Goal: Task Accomplishment & Management: Manage account settings

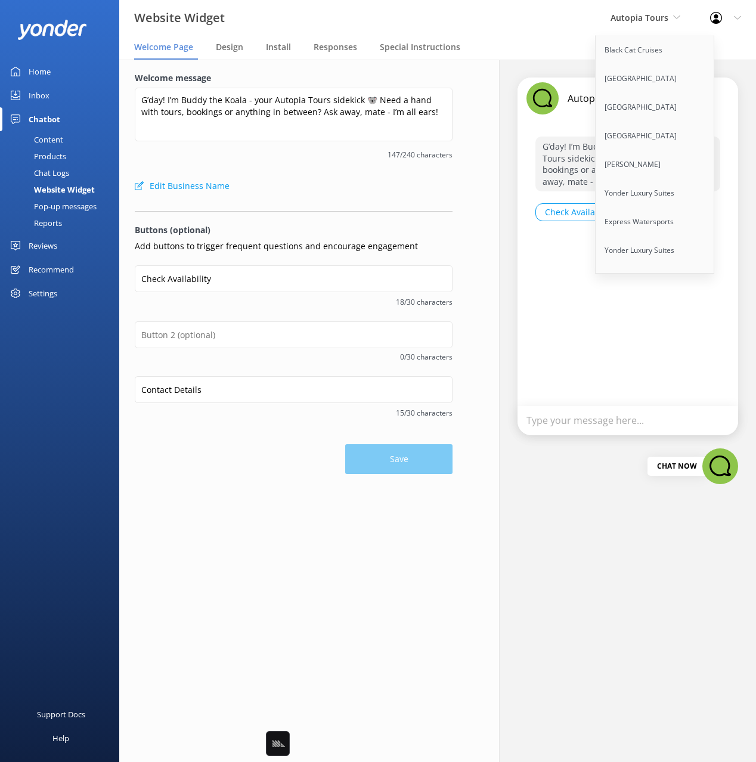
scroll to position [7412, 0]
click at [680, 323] on link "Honky Tonk Hat Bar" at bounding box center [655, 337] width 119 height 29
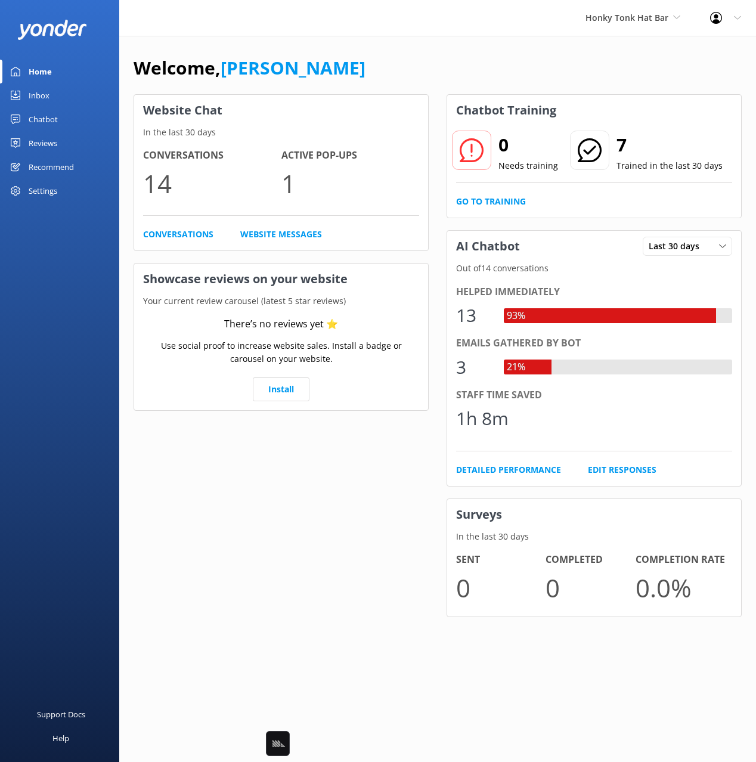
click at [53, 120] on div "Chatbot" at bounding box center [43, 119] width 29 height 24
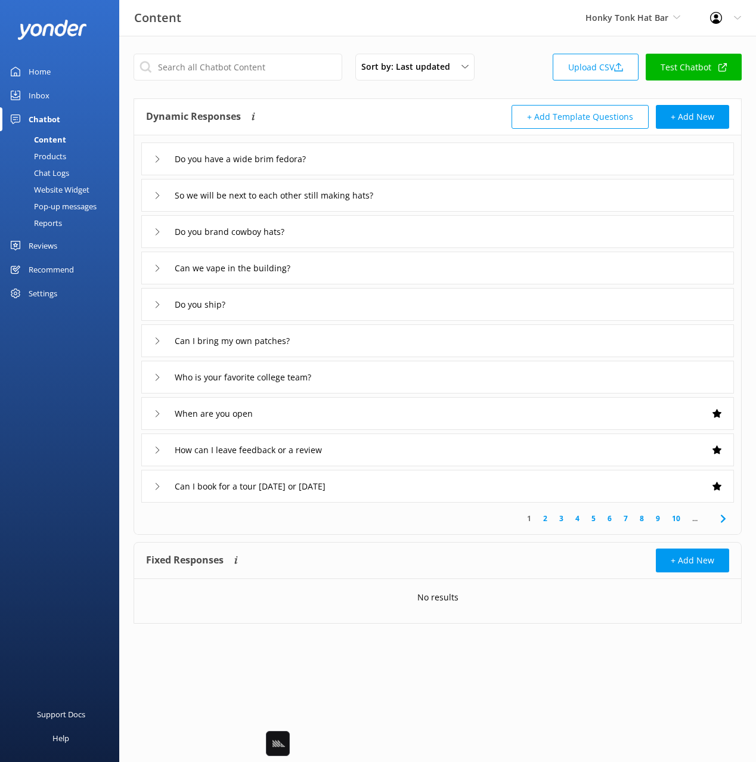
click at [510, 85] on div "Sort by: Last updated Title Last updated Upload CSV Test Chatbot" at bounding box center [438, 71] width 608 height 34
click at [643, 18] on span "Honky Tonk Hat Bar" at bounding box center [627, 17] width 83 height 11
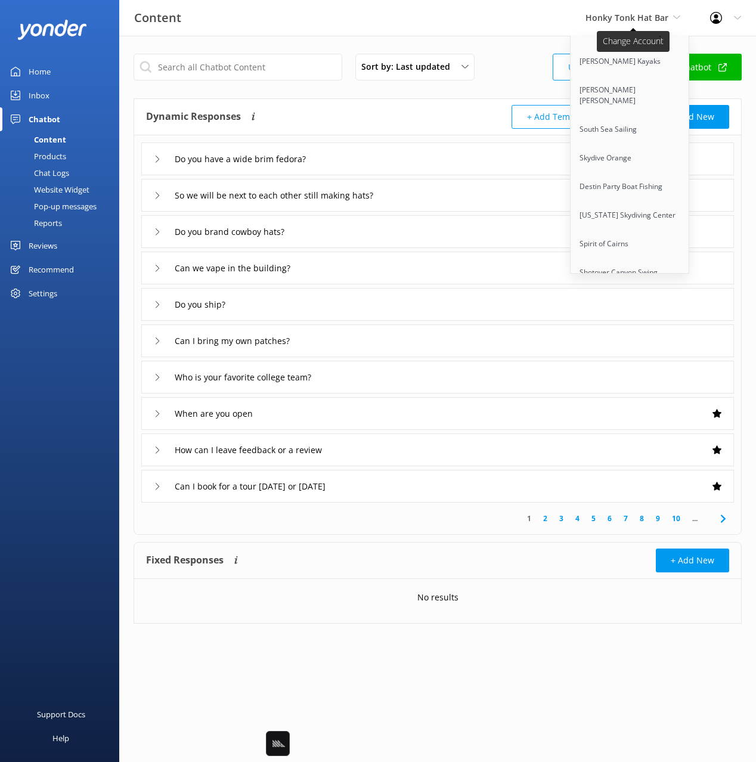
scroll to position [7594, 0]
click at [655, 398] on link "Port [PERSON_NAME] 4WD Tours" at bounding box center [630, 417] width 119 height 39
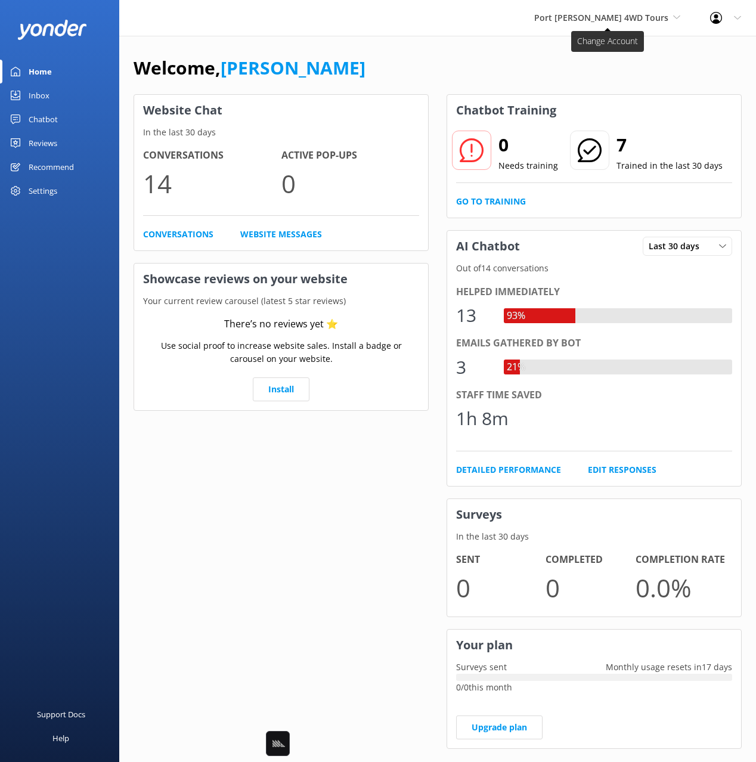
click at [629, 14] on span "Port [PERSON_NAME] 4WD Tours" at bounding box center [601, 17] width 134 height 11
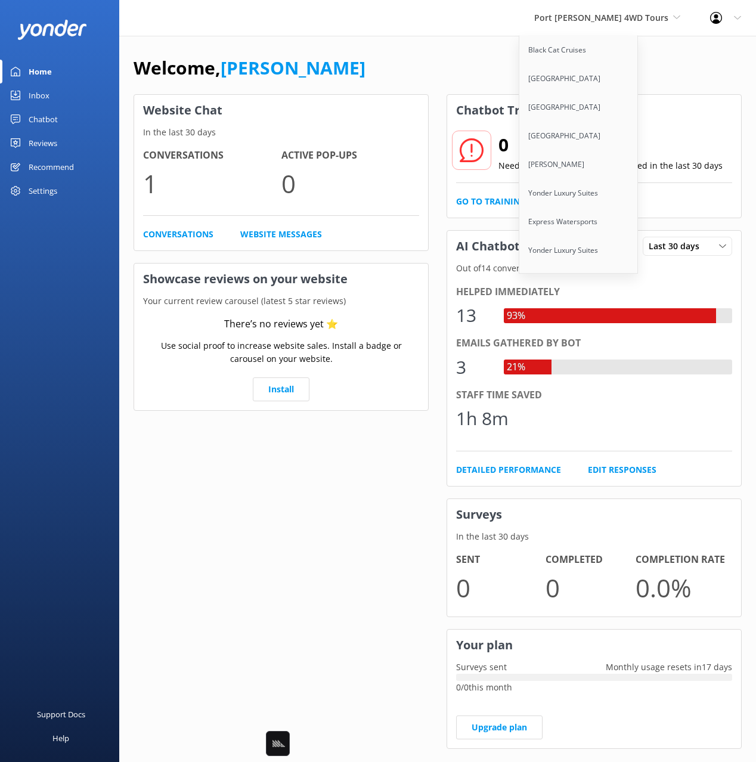
scroll to position [7594, 0]
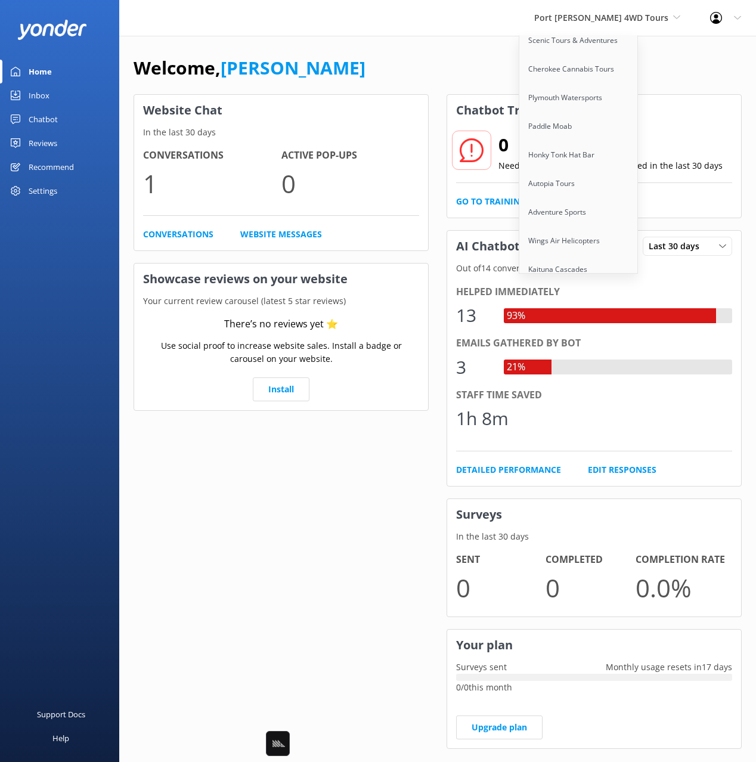
click at [629, 438] on link "Honky Tonk Party Pads" at bounding box center [578, 452] width 119 height 29
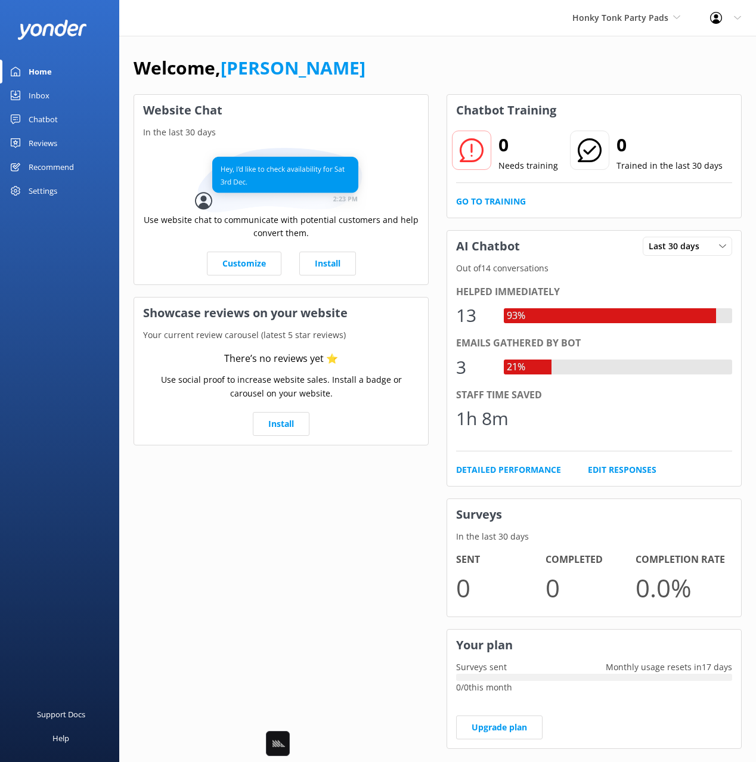
click at [44, 123] on div "Chatbot" at bounding box center [43, 119] width 29 height 24
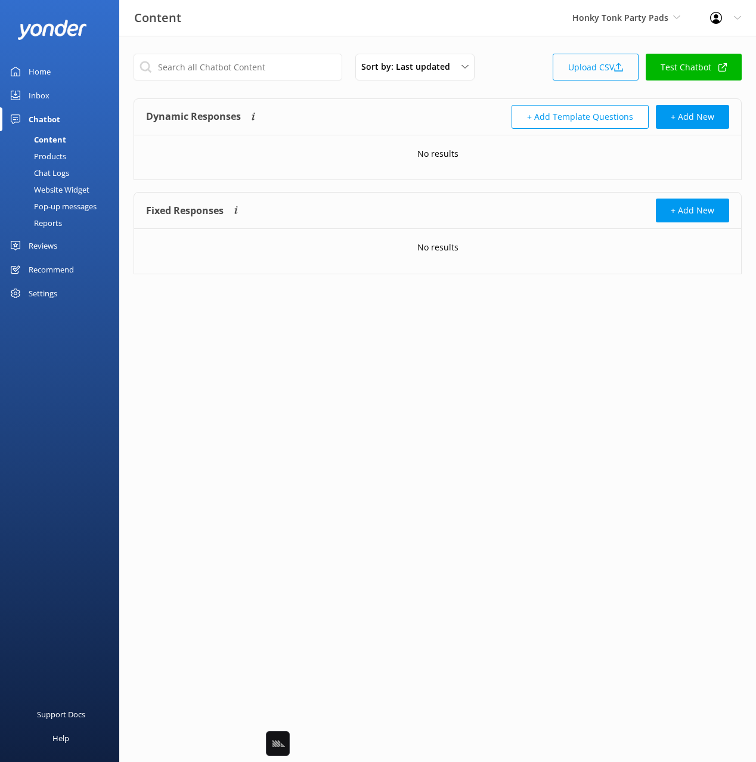
drag, startPoint x: 507, startPoint y: 85, endPoint x: 574, endPoint y: 75, distance: 67.5
click at [507, 85] on div "Sort by: Last updated Title Last updated Upload CSV Test Chatbot" at bounding box center [438, 71] width 608 height 34
click at [599, 70] on link "Upload CSV" at bounding box center [596, 67] width 86 height 27
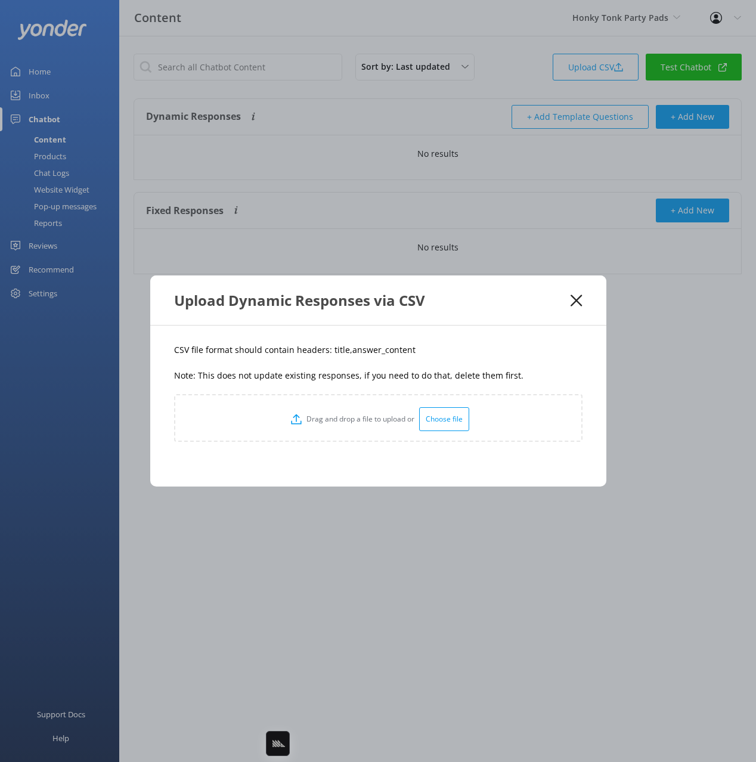
drag, startPoint x: 375, startPoint y: 361, endPoint x: 349, endPoint y: 349, distance: 28.8
click at [374, 361] on div "CSV file format should contain headers: title,answer_content Note: This does no…" at bounding box center [378, 406] width 456 height 161
click at [337, 351] on p "CSV file format should contain headers: title,answer_content" at bounding box center [378, 349] width 408 height 13
copy p "title"
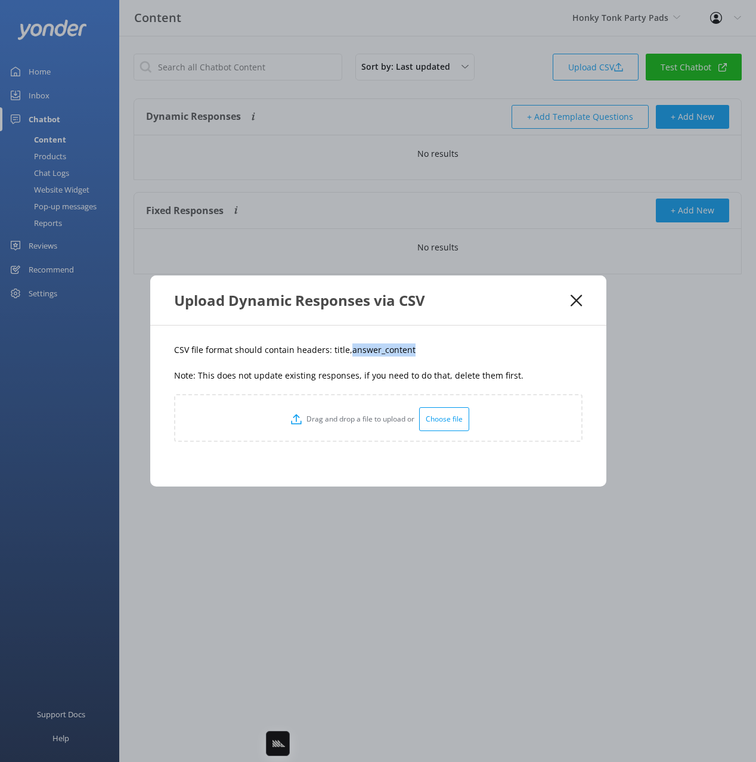
drag, startPoint x: 419, startPoint y: 349, endPoint x: 347, endPoint y: 353, distance: 71.7
click at [347, 353] on p "CSV file format should contain headers: title,answer_content" at bounding box center [378, 349] width 408 height 13
copy p "answer_content"
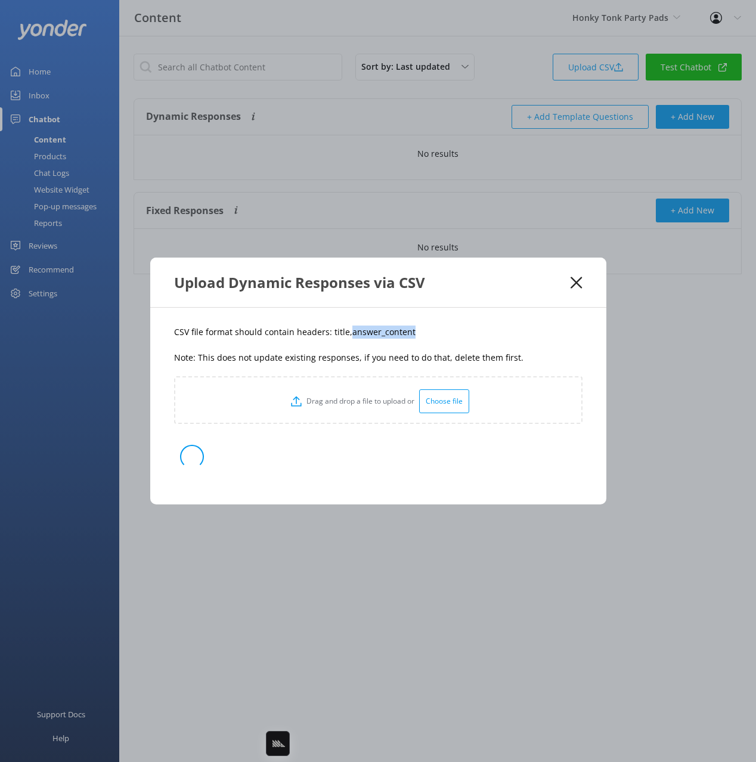
click at [461, 341] on div "CSV file format should contain headers: title,answer_content Note: This does no…" at bounding box center [378, 406] width 456 height 197
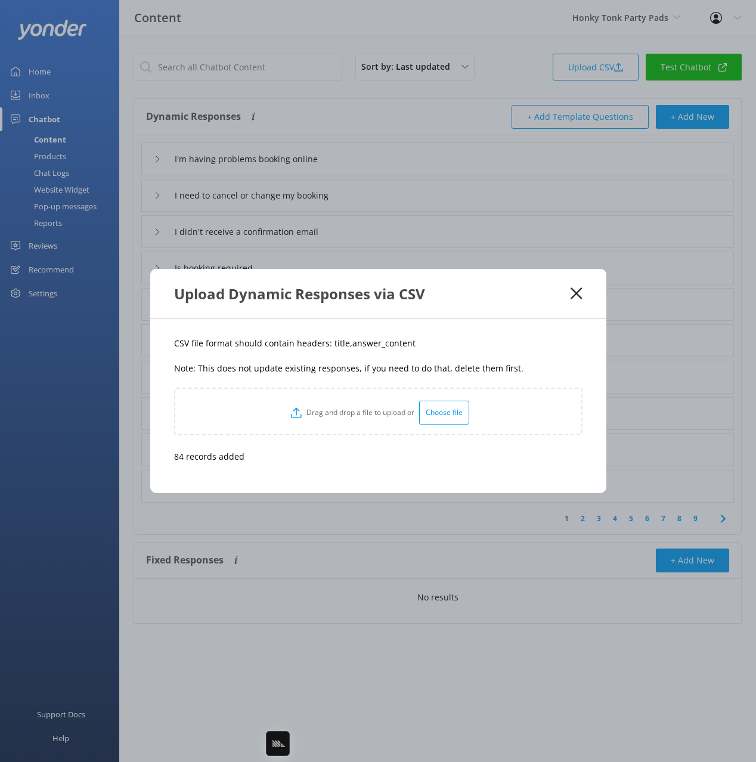
click at [573, 298] on icon at bounding box center [576, 293] width 11 height 12
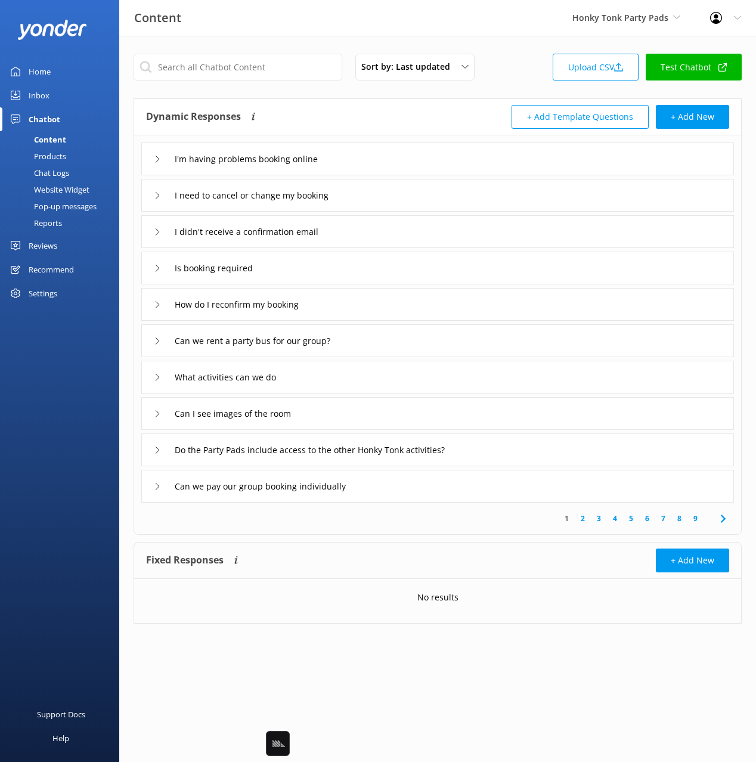
click at [522, 76] on div "Sort by: Last updated Title Last updated Upload CSV Test Chatbot" at bounding box center [438, 71] width 608 height 34
drag, startPoint x: 223, startPoint y: 36, endPoint x: 219, endPoint y: 57, distance: 21.8
click at [223, 36] on div "Content Honky Tonk Party Pads Black Cat Cruises [GEOGRAPHIC_DATA] [GEOGRAPHIC_D…" at bounding box center [378, 18] width 756 height 36
click at [221, 64] on input "text" at bounding box center [238, 67] width 209 height 27
drag, startPoint x: 521, startPoint y: 75, endPoint x: 507, endPoint y: 8, distance: 68.9
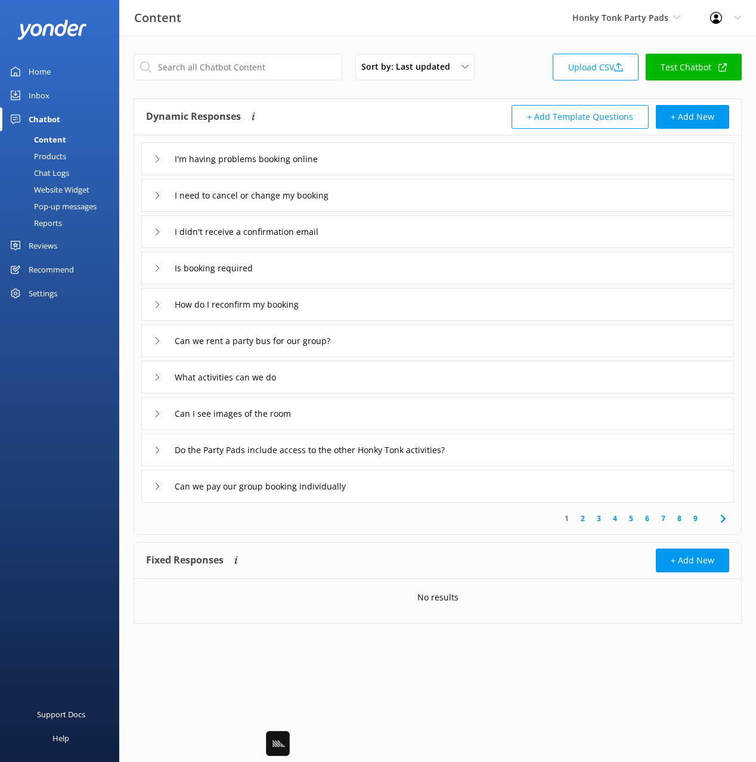
click at [521, 75] on div "Sort by: Last updated Title Last updated Upload CSV Test Chatbot" at bounding box center [438, 71] width 608 height 34
drag, startPoint x: 389, startPoint y: 154, endPoint x: 380, endPoint y: 172, distance: 19.2
click at [389, 154] on div "I'm having problems booking online" at bounding box center [437, 159] width 593 height 33
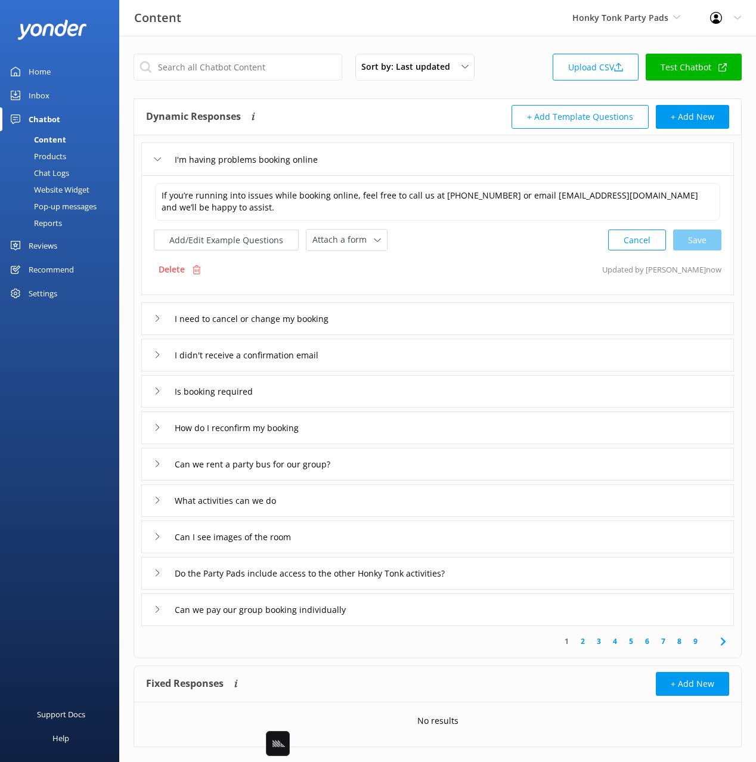
click at [395, 165] on div "I'm having problems booking online" at bounding box center [437, 159] width 593 height 33
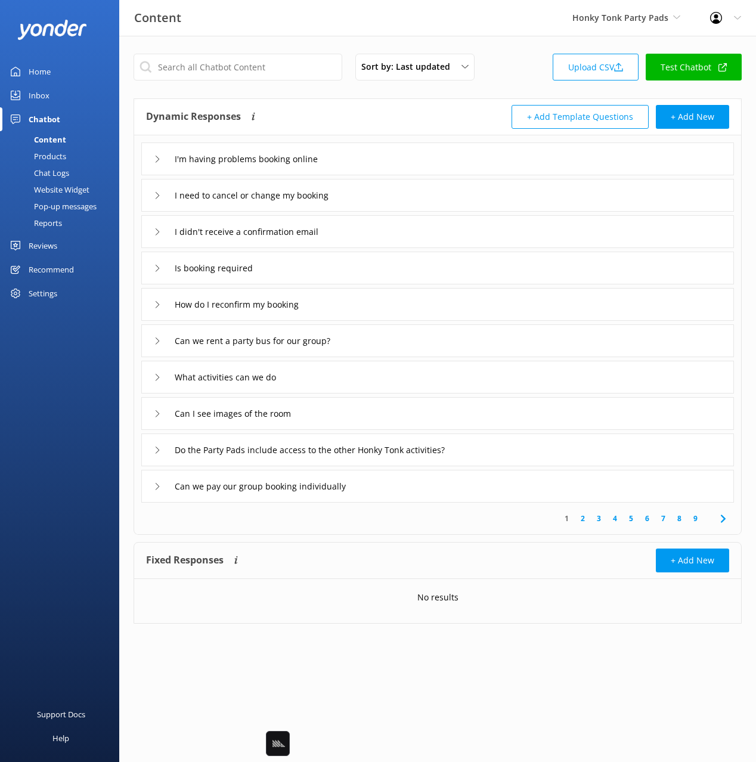
drag, startPoint x: 385, startPoint y: 166, endPoint x: 362, endPoint y: 174, distance: 24.7
click at [385, 166] on div "I'm having problems booking online" at bounding box center [437, 159] width 593 height 33
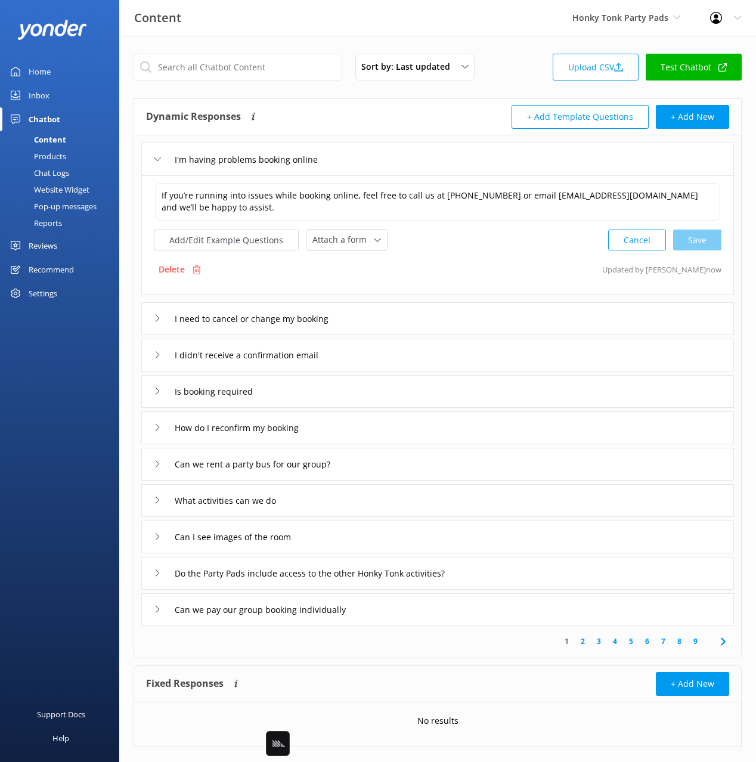
click at [377, 152] on div "I'm having problems booking online" at bounding box center [437, 159] width 593 height 33
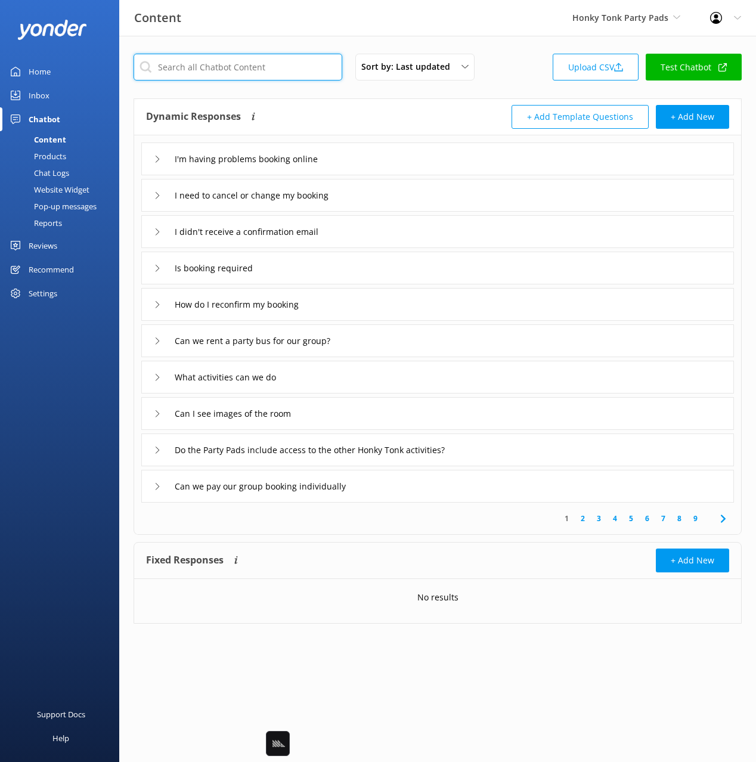
click at [247, 70] on input "text" at bounding box center [238, 67] width 209 height 27
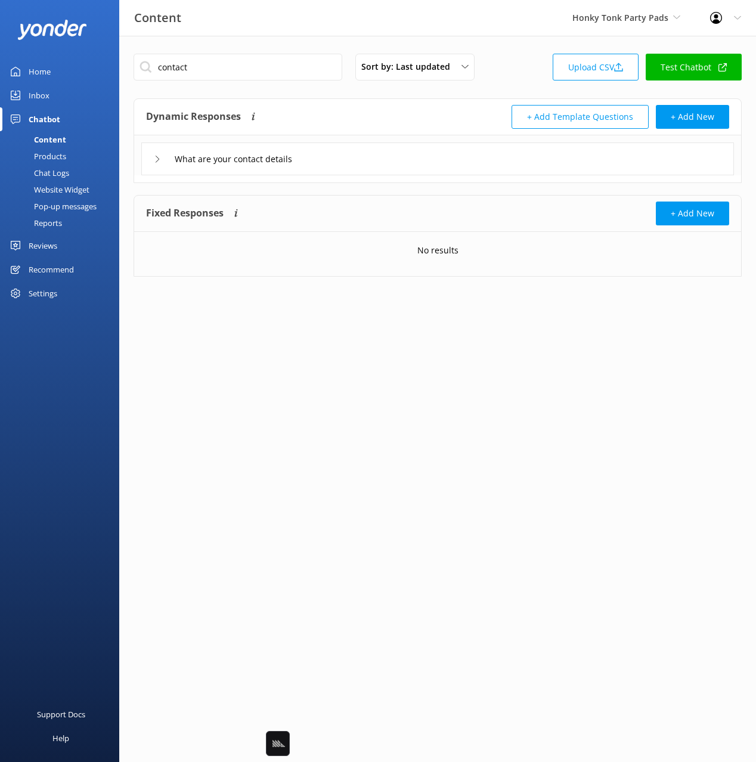
click at [357, 156] on div "What are your contact details" at bounding box center [437, 159] width 593 height 33
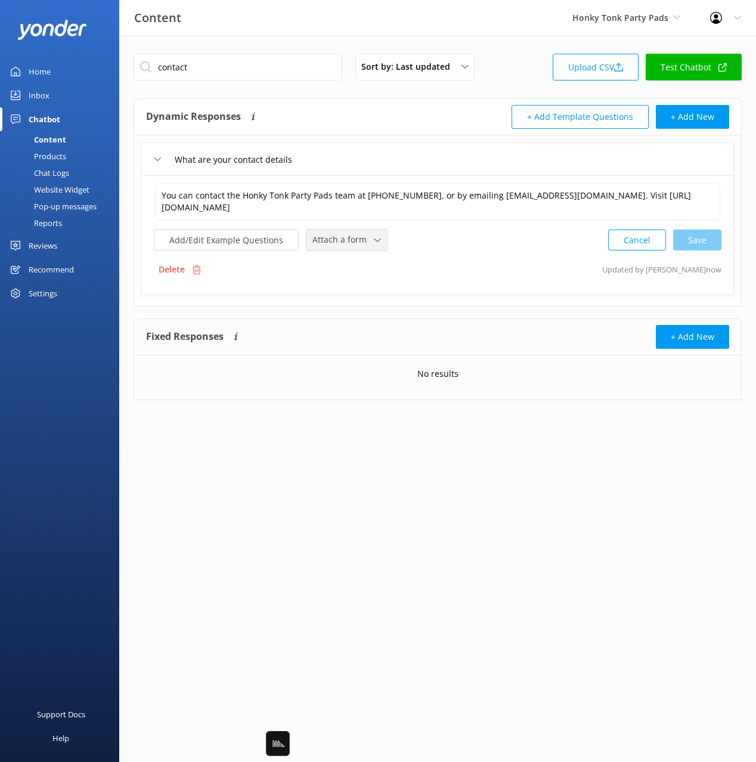
drag, startPoint x: 315, startPoint y: 237, endPoint x: 360, endPoint y: 270, distance: 55.0
click at [315, 237] on span "Attach a form" at bounding box center [342, 239] width 61 height 13
drag, startPoint x: 368, startPoint y: 268, endPoint x: 304, endPoint y: 182, distance: 106.5
click at [368, 268] on div "Leave contact details" at bounding box center [349, 265] width 73 height 12
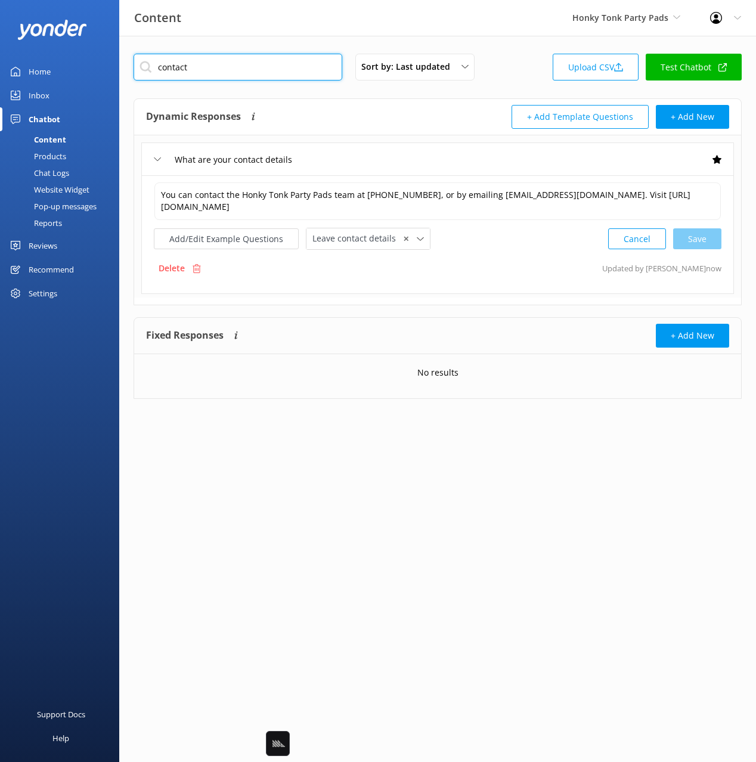
click at [169, 67] on input "contact" at bounding box center [238, 67] width 209 height 27
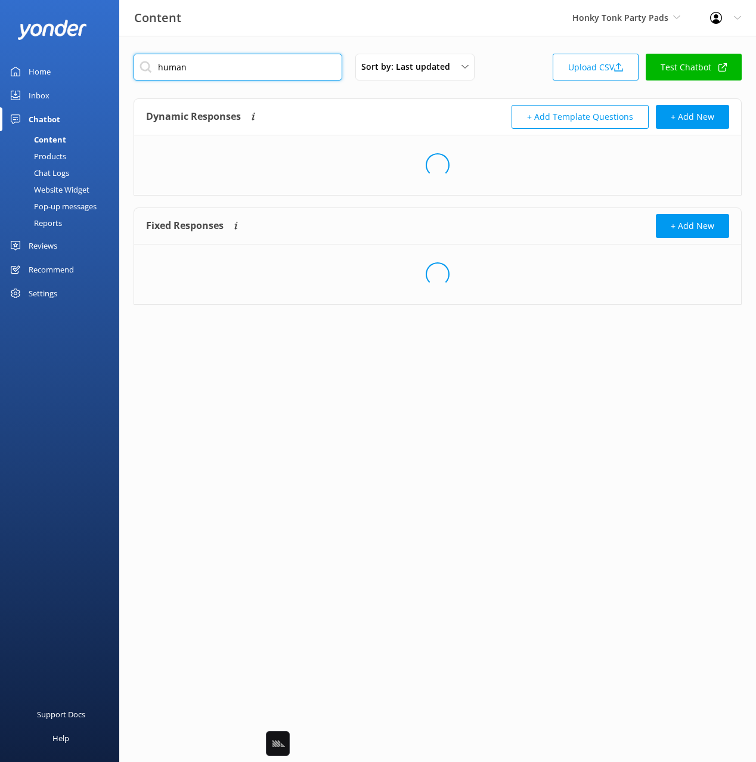
type input "human"
click at [329, 125] on div "Dynamic Responses Dynamic responses rely on the Large Language Model to create …" at bounding box center [292, 117] width 292 height 24
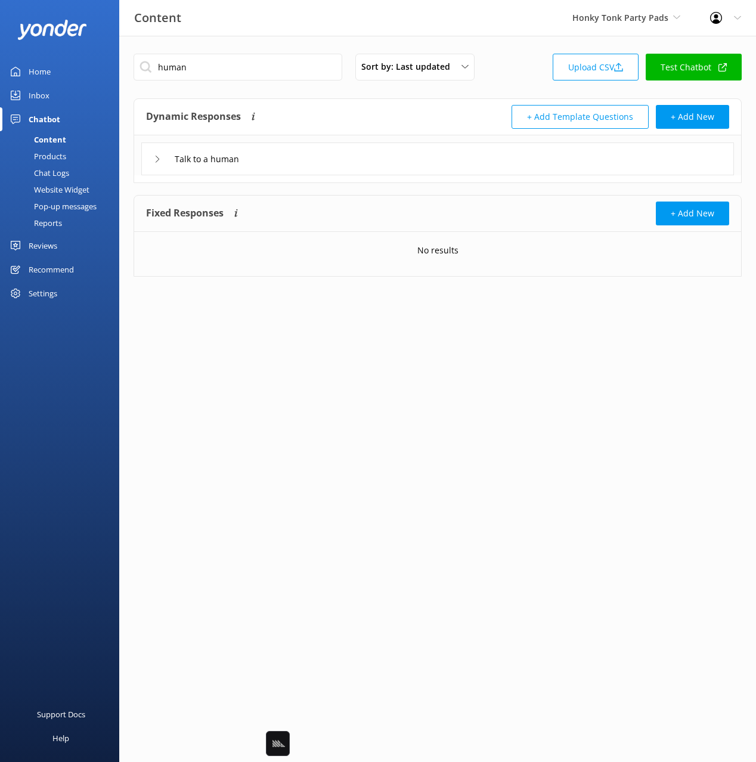
click at [346, 162] on div "Talk to a human" at bounding box center [437, 159] width 593 height 33
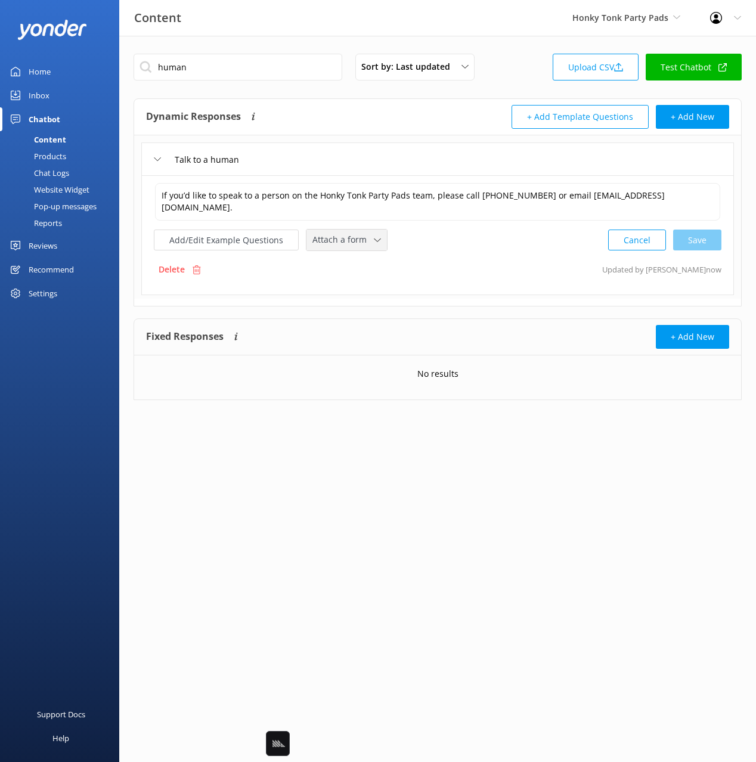
drag, startPoint x: 367, startPoint y: 240, endPoint x: 395, endPoint y: 278, distance: 47.3
click at [366, 240] on span "Attach a form" at bounding box center [342, 239] width 61 height 13
click at [369, 261] on div "Leave contact details" at bounding box center [349, 265] width 73 height 12
click at [240, 239] on button "Add/Edit Example Questions" at bounding box center [226, 238] width 145 height 21
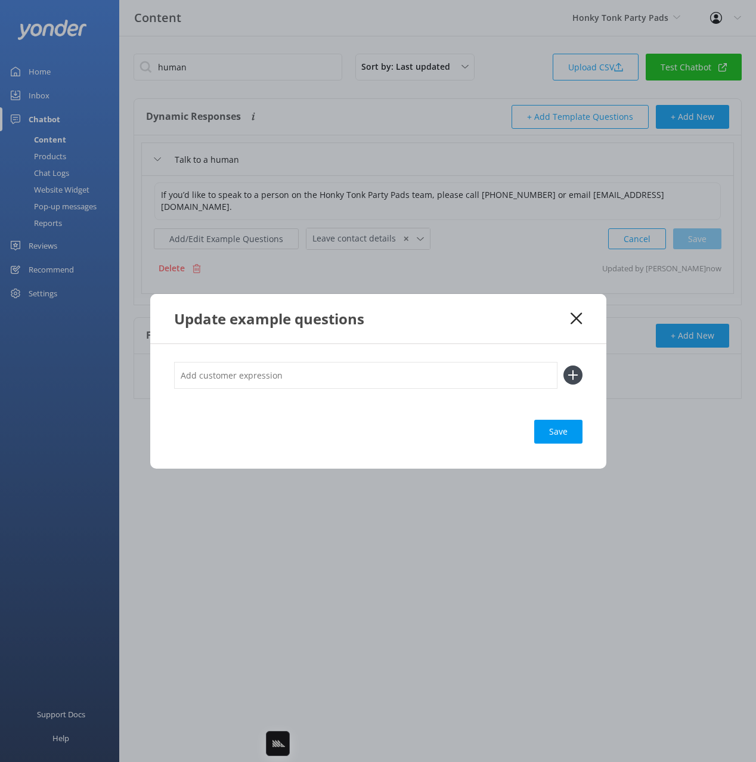
click at [363, 386] on input "text" at bounding box center [365, 375] width 383 height 27
type input "agent"
click at [563, 366] on button at bounding box center [572, 375] width 19 height 19
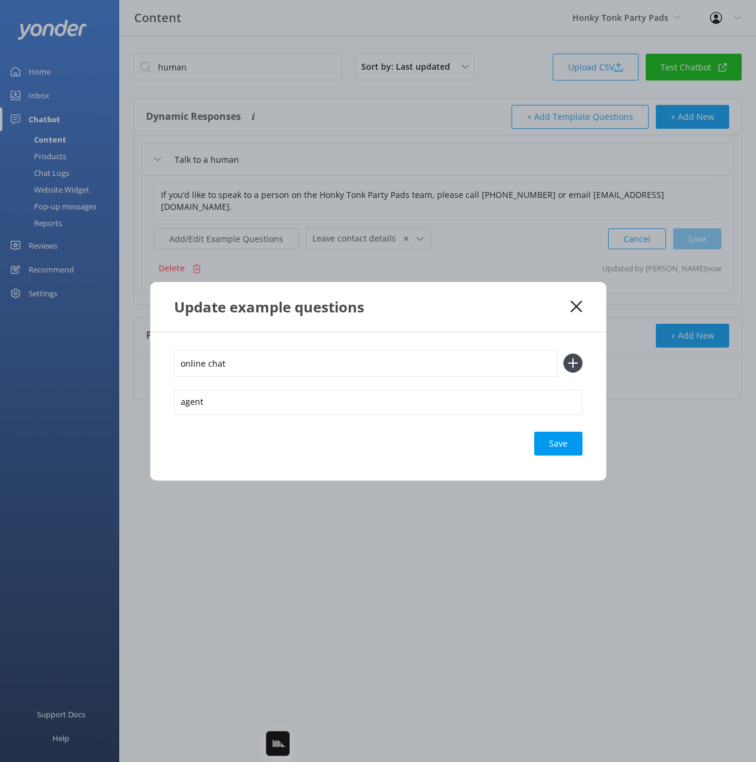
type input "online chat"
click at [563, 354] on button at bounding box center [572, 363] width 19 height 19
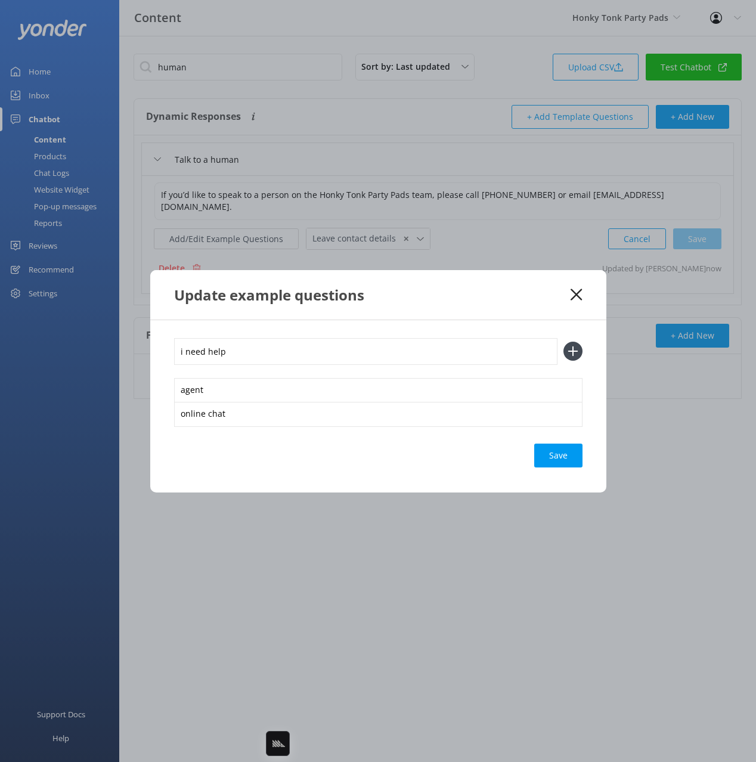
type input "i need help"
click at [563, 342] on button at bounding box center [572, 351] width 19 height 19
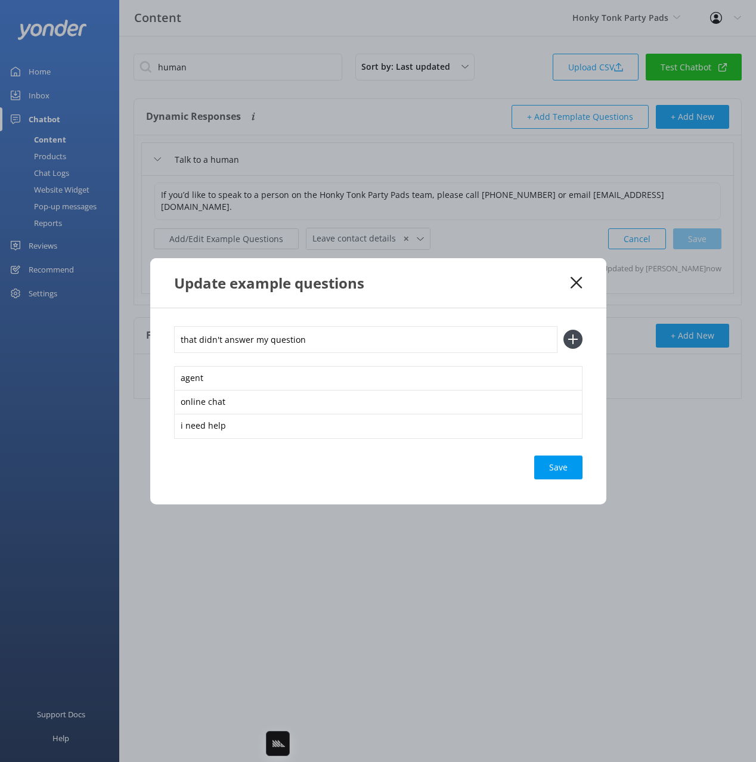
type input "that didn't answer my question"
click at [563, 330] on button at bounding box center [572, 339] width 19 height 19
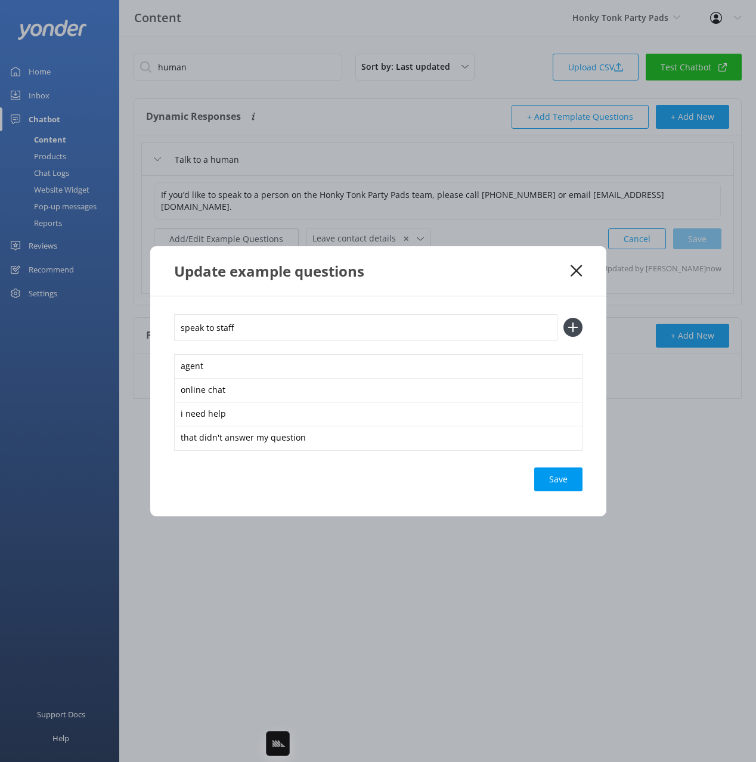
type input "speak to staff"
click at [563, 318] on button at bounding box center [572, 327] width 19 height 19
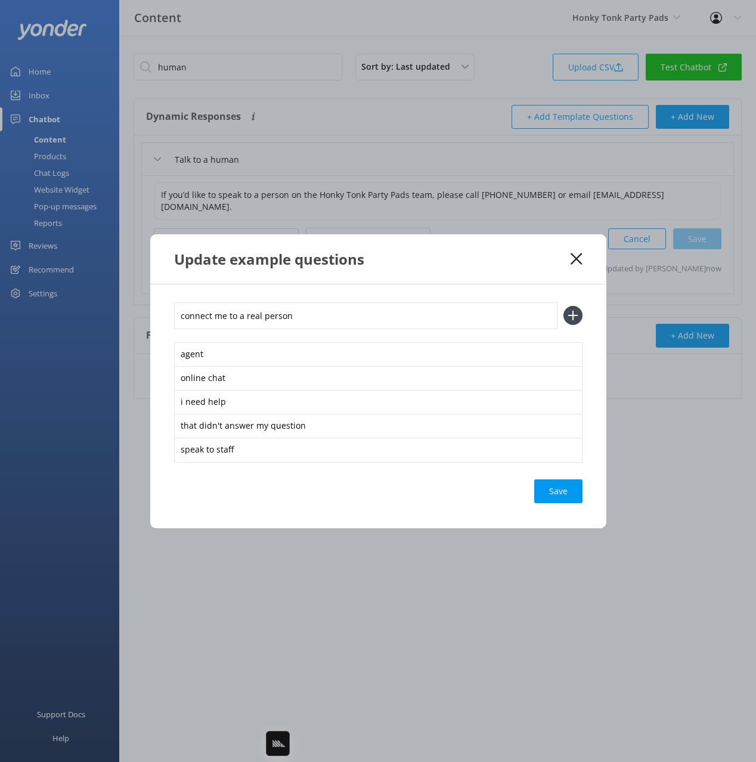
type input "connect me to a real person"
click at [563, 306] on button at bounding box center [572, 315] width 19 height 19
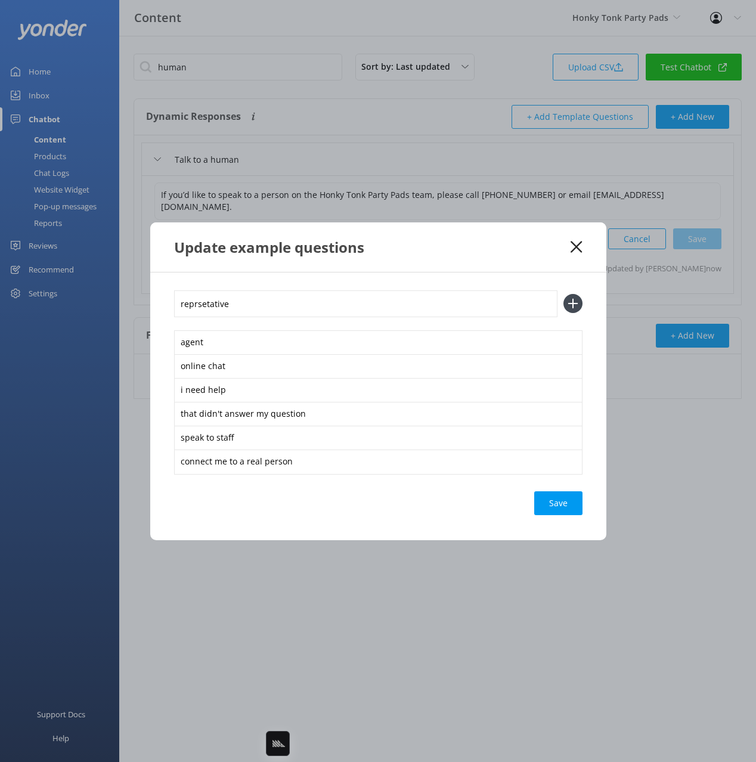
type input "reprsetative"
click at [563, 294] on button at bounding box center [572, 303] width 19 height 19
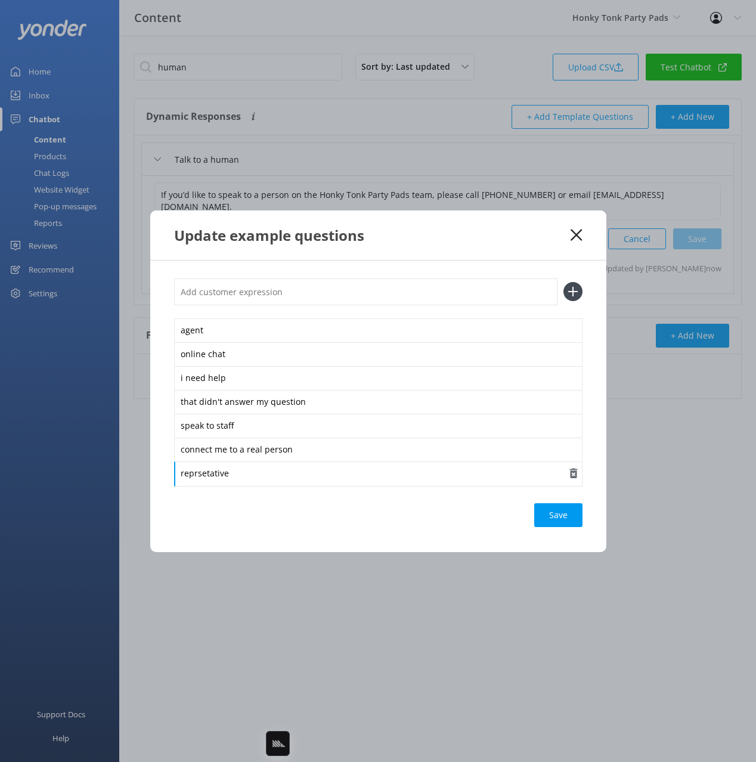
click at [211, 477] on div "reprsetative" at bounding box center [378, 474] width 408 height 25
click at [242, 296] on input "text" at bounding box center [365, 291] width 383 height 27
type input "can i talk to someone"
click at [563, 282] on button at bounding box center [572, 291] width 19 height 19
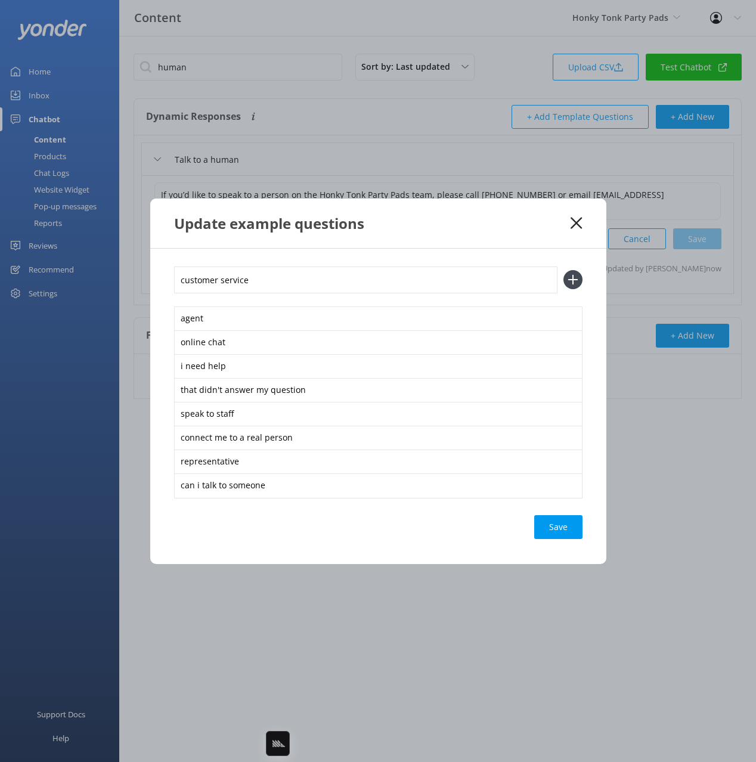
type input "customer service"
click at [563, 270] on button at bounding box center [572, 279] width 19 height 19
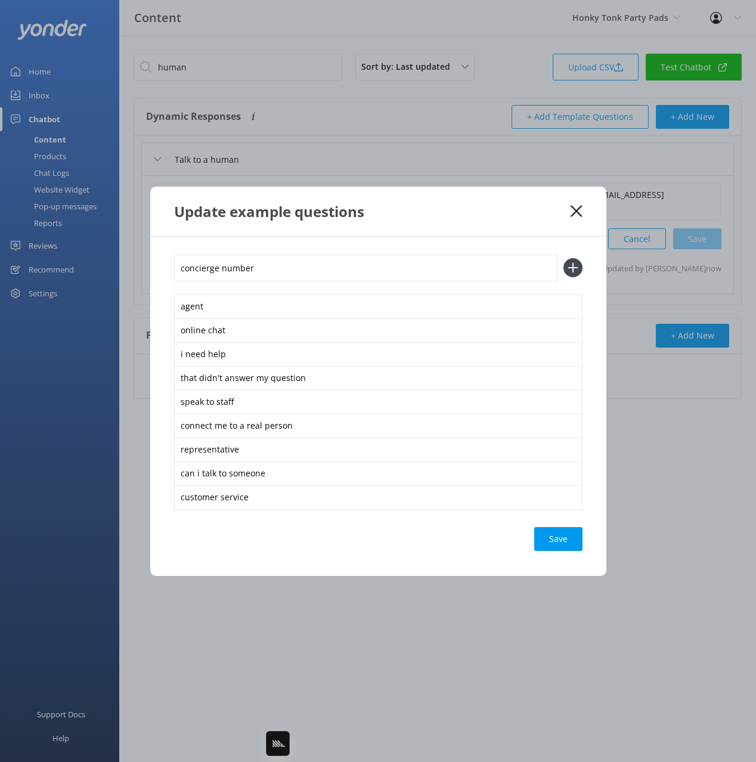
type input "concierge number"
click at [563, 258] on button at bounding box center [572, 267] width 19 height 19
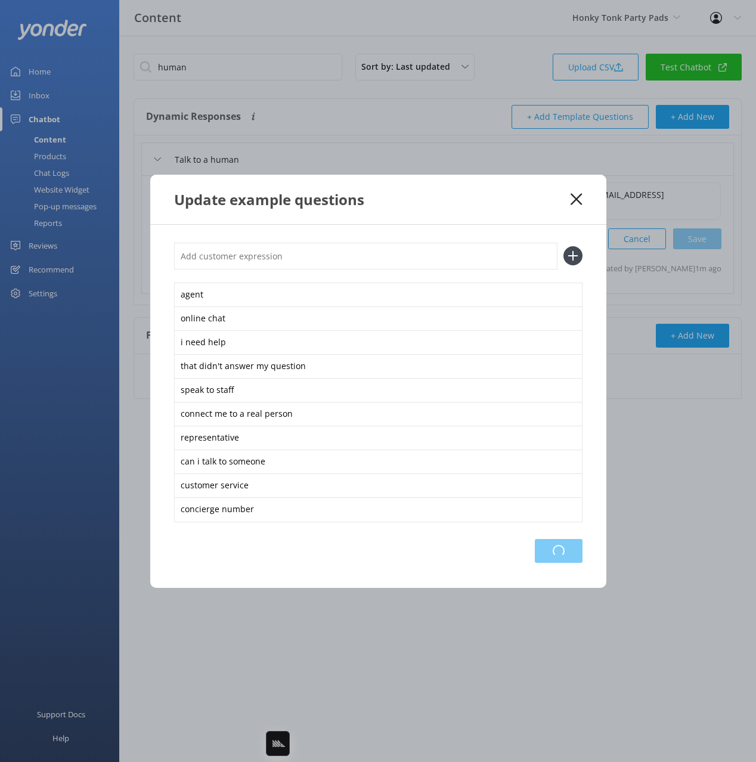
click at [568, 542] on div "Loading.." at bounding box center [559, 551] width 48 height 24
click at [577, 208] on div "Update example questions" at bounding box center [378, 199] width 456 height 49
click at [575, 197] on use at bounding box center [576, 198] width 11 height 11
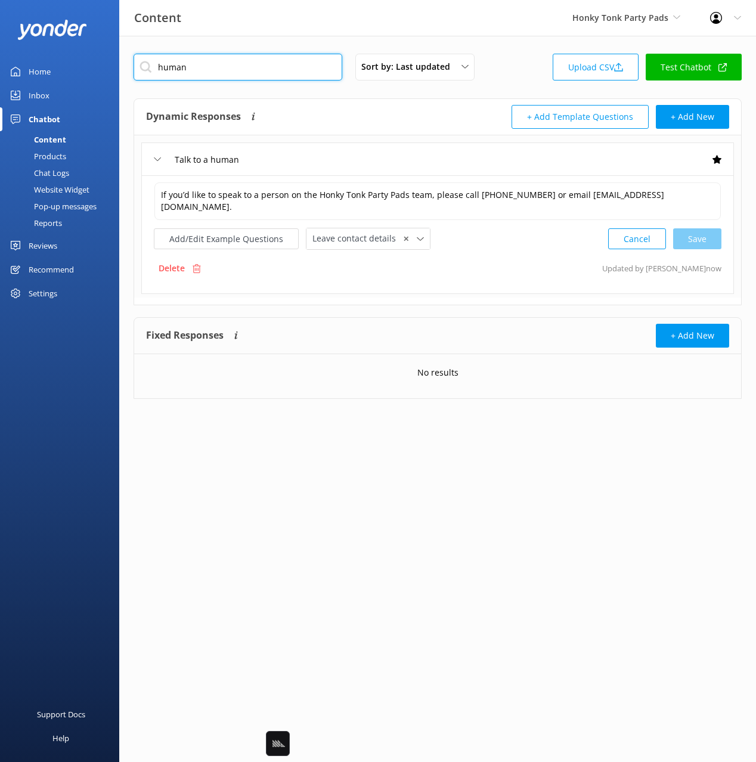
click at [240, 64] on input "human" at bounding box center [238, 67] width 209 height 27
type input "book"
drag, startPoint x: 367, startPoint y: 115, endPoint x: 366, endPoint y: 122, distance: 7.3
click at [366, 115] on div "Dynamic Responses Dynamic responses rely on the Large Language Model to create …" at bounding box center [292, 117] width 292 height 24
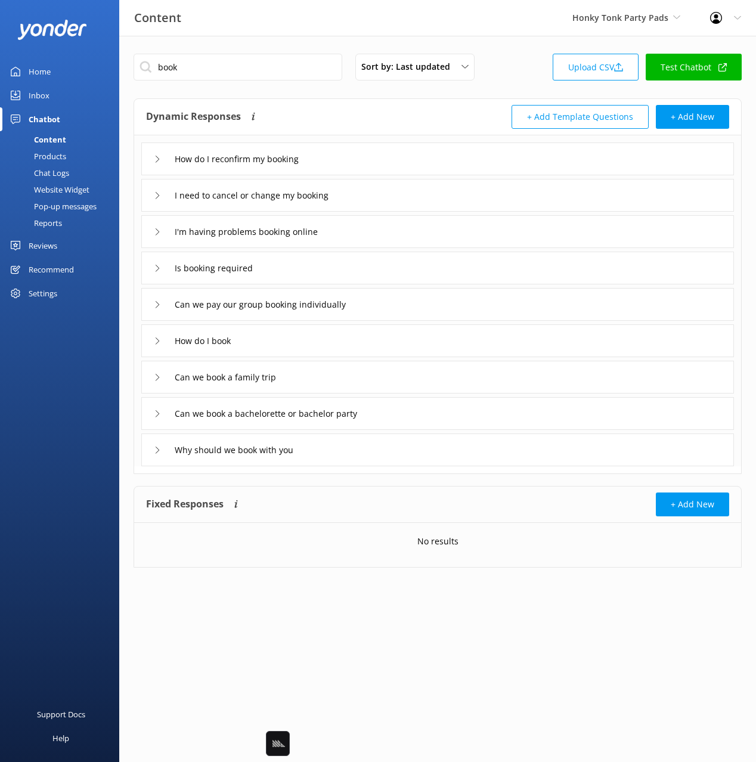
click at [286, 334] on div "How do I book" at bounding box center [437, 340] width 593 height 33
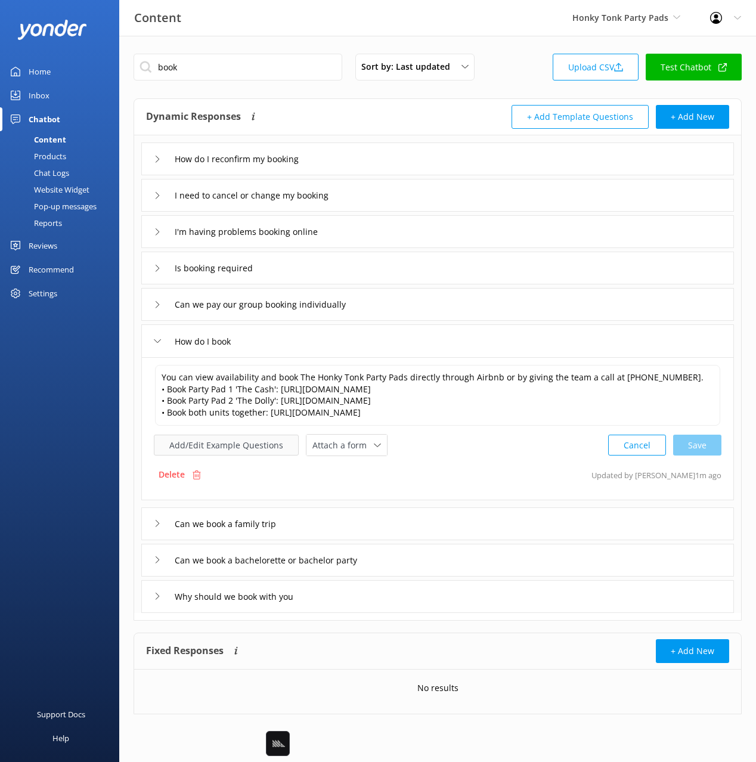
click at [255, 436] on button "Add/Edit Example Questions" at bounding box center [226, 445] width 145 height 21
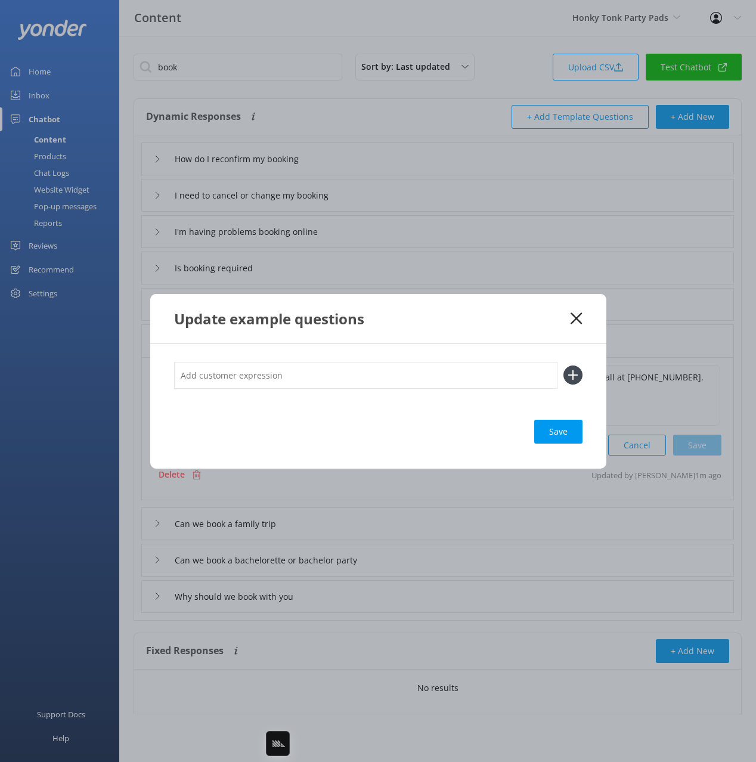
click at [335, 373] on input "text" at bounding box center [365, 375] width 383 height 27
type input "book a room"
click at [563, 366] on button at bounding box center [572, 375] width 19 height 19
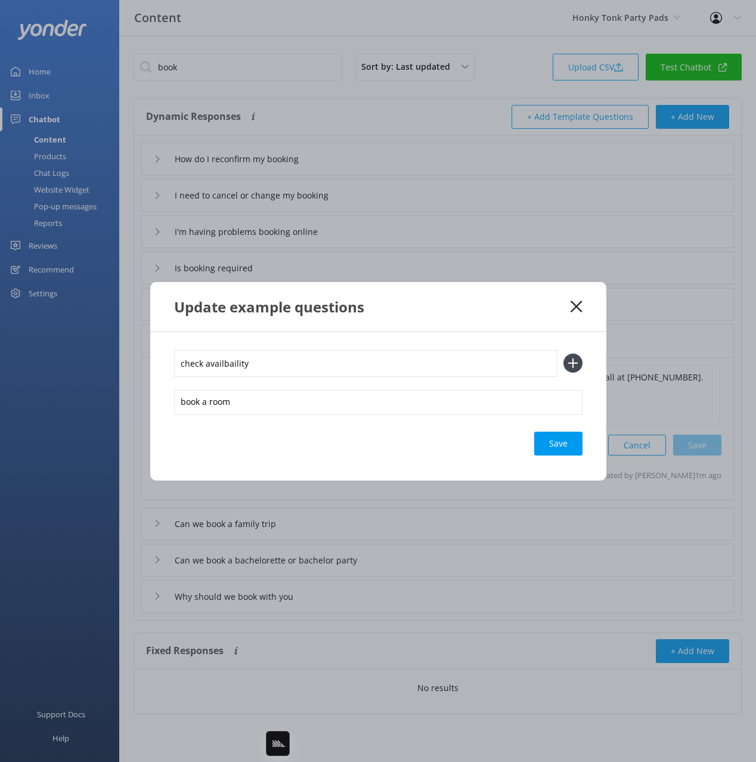
type input "check availbaility"
click at [563, 354] on button at bounding box center [572, 363] width 19 height 19
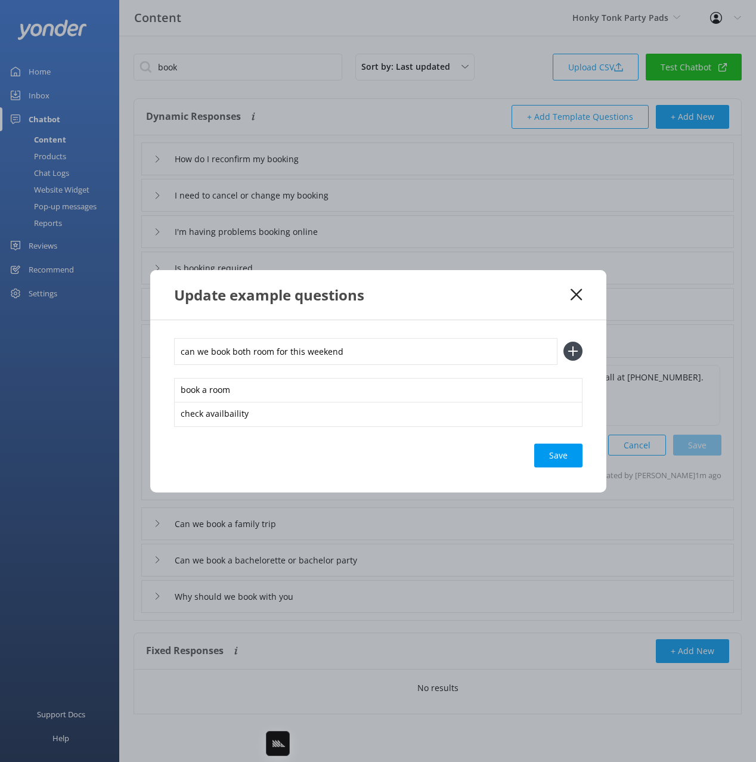
type input "can we book both room for this weekend"
click at [563, 342] on button at bounding box center [572, 351] width 19 height 19
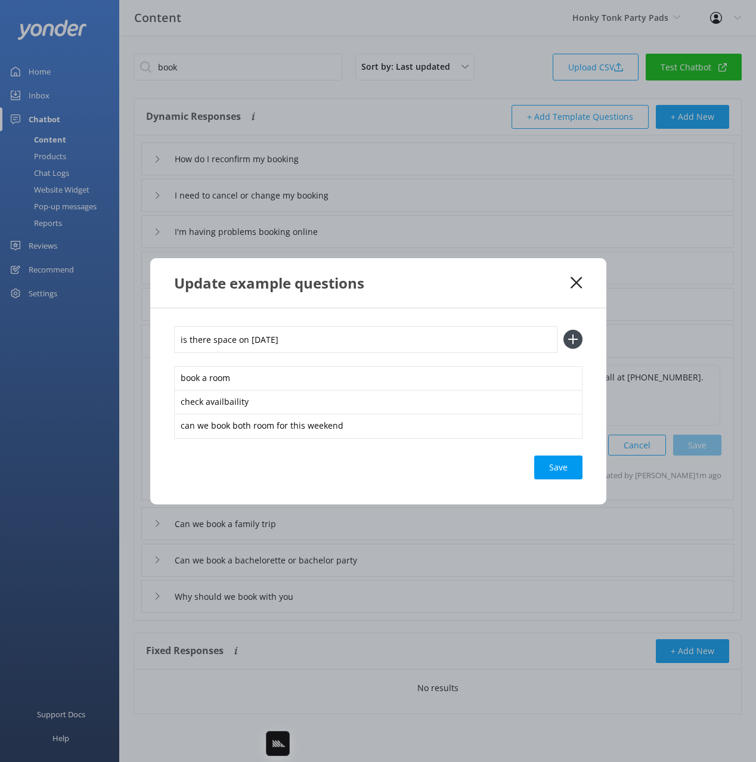
type input "is there space on [DATE]"
click at [563, 330] on button at bounding box center [572, 339] width 19 height 19
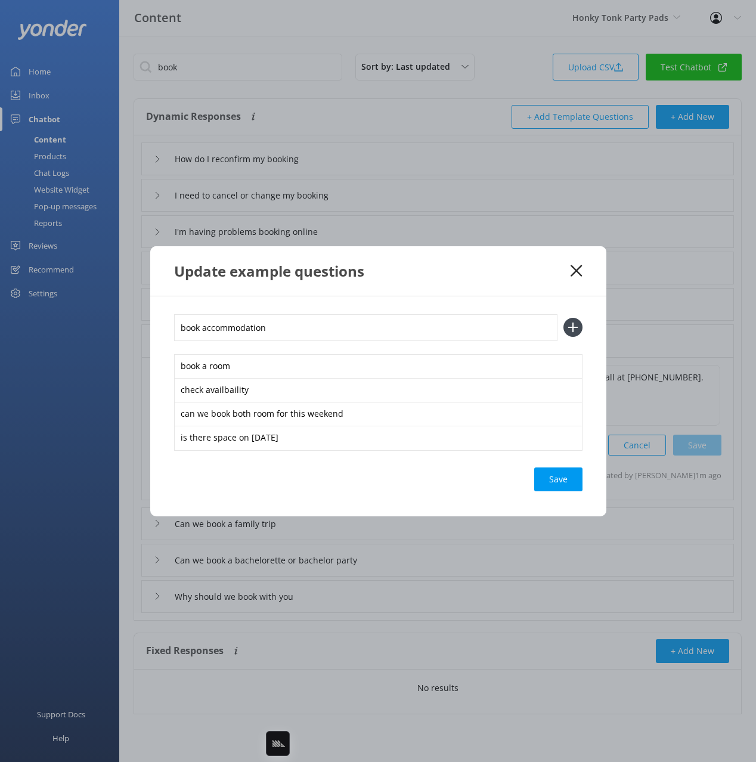
type input "book accommodation"
click at [563, 318] on button at bounding box center [572, 327] width 19 height 19
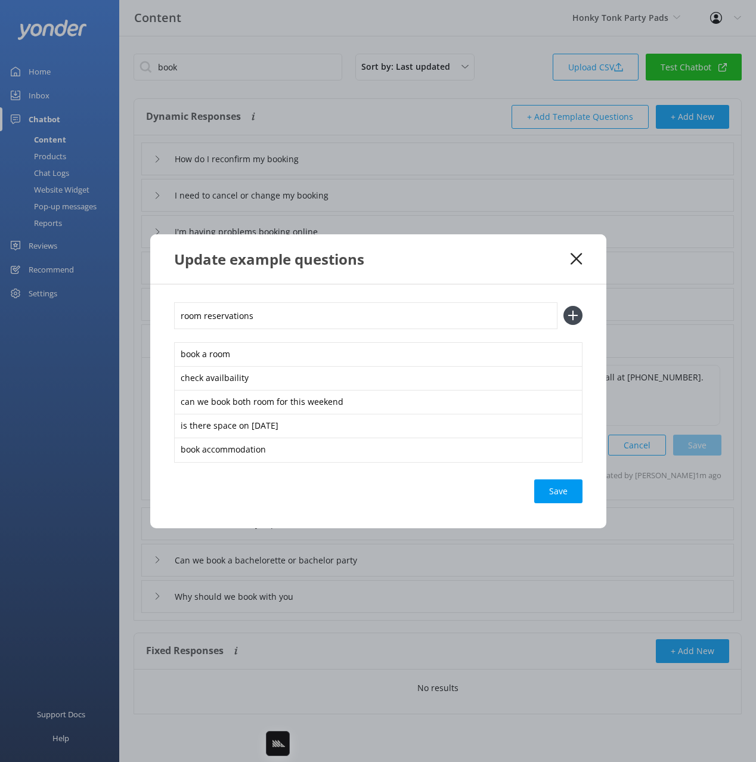
type input "room reservations"
click at [563, 306] on button at bounding box center [572, 315] width 19 height 19
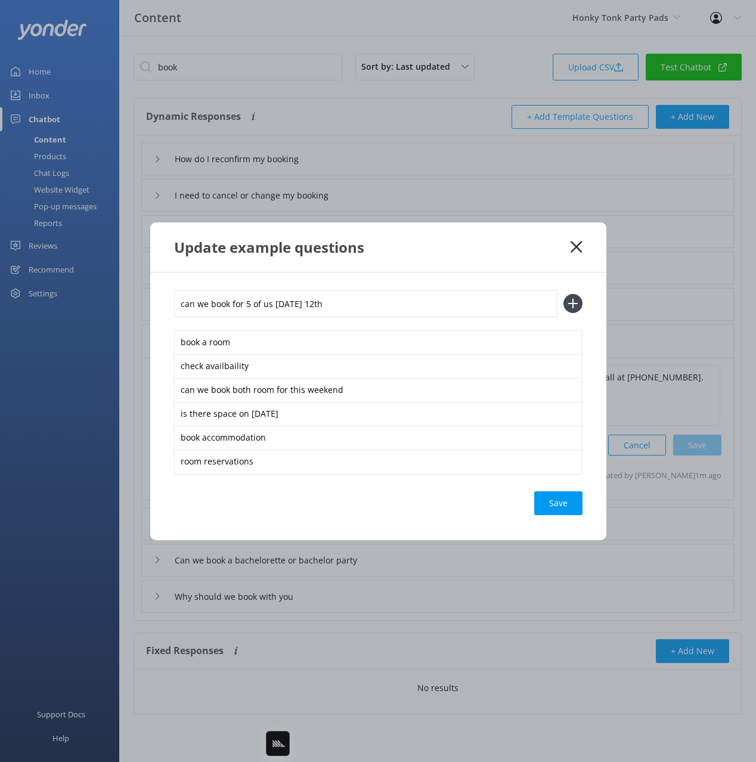
type input "can we book for 5 of us [DATE] 12th"
click at [563, 294] on button at bounding box center [572, 303] width 19 height 19
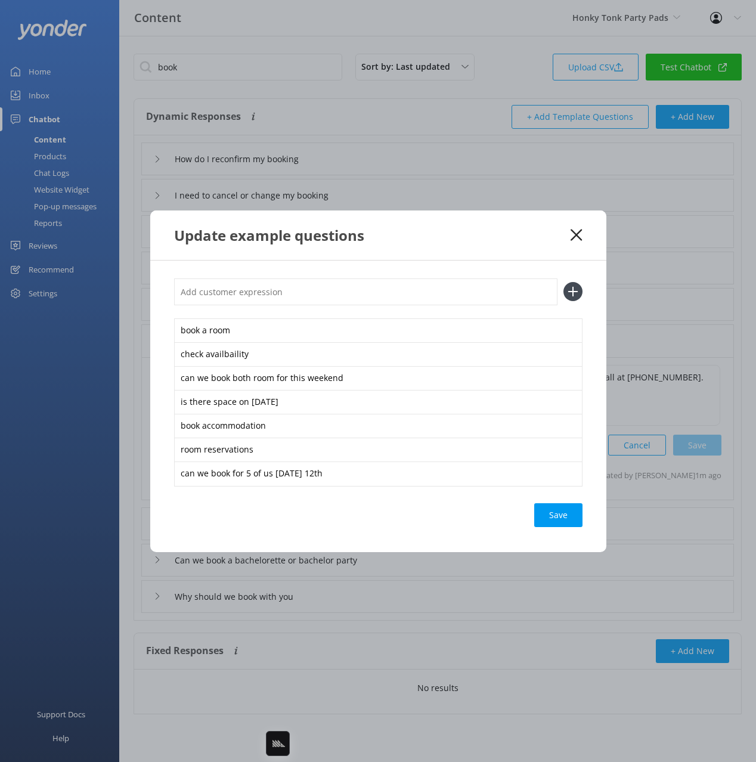
drag, startPoint x: 562, startPoint y: 518, endPoint x: 555, endPoint y: 512, distance: 10.2
click at [562, 518] on div "Save" at bounding box center [558, 515] width 48 height 24
click at [441, 254] on div "Update example questions" at bounding box center [378, 234] width 456 height 49
click at [579, 234] on icon at bounding box center [576, 235] width 11 height 12
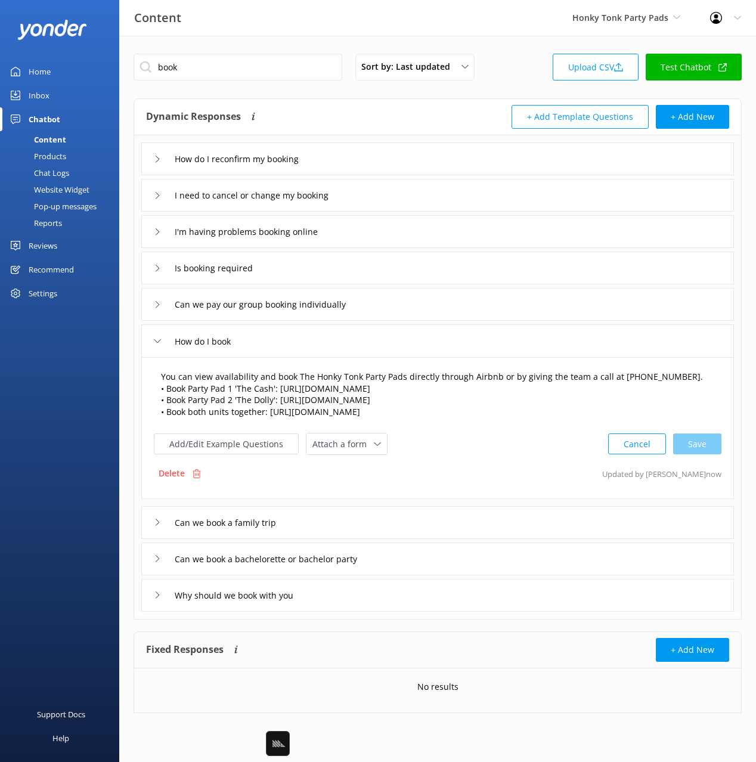
click at [682, 378] on textarea "You can view availability and book The Honky Tonk Party Pads directly through A…" at bounding box center [437, 394] width 566 height 61
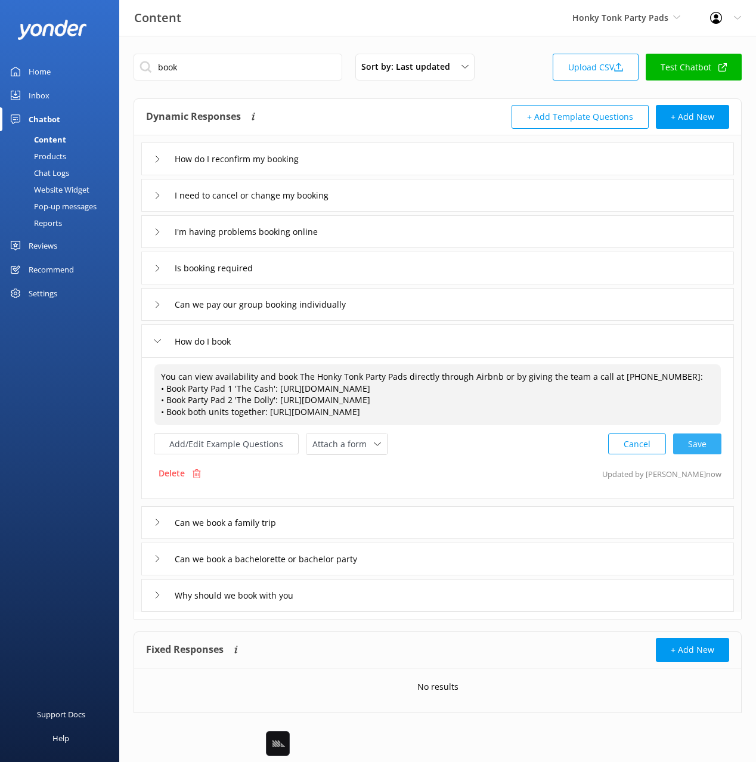
click at [702, 445] on div "Cancel Save" at bounding box center [664, 444] width 113 height 22
click at [506, 453] on div "Add/Edit Example Questions Attach a form Leave contact details Check availabili…" at bounding box center [438, 444] width 568 height 22
type textarea "You can view availability and book The Honky Tonk Party Pads directly through A…"
click at [68, 182] on div "Website Widget" at bounding box center [48, 189] width 82 height 17
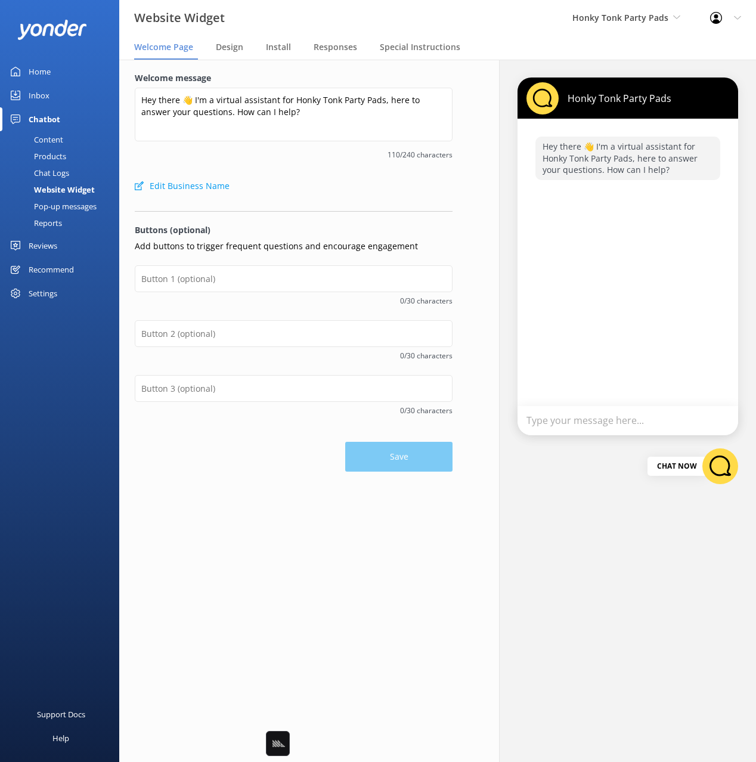
drag, startPoint x: 342, startPoint y: 224, endPoint x: 330, endPoint y: 247, distance: 26.4
click at [342, 224] on p "Buttons (optional)" at bounding box center [294, 230] width 318 height 13
click at [310, 280] on input "text" at bounding box center [294, 278] width 318 height 27
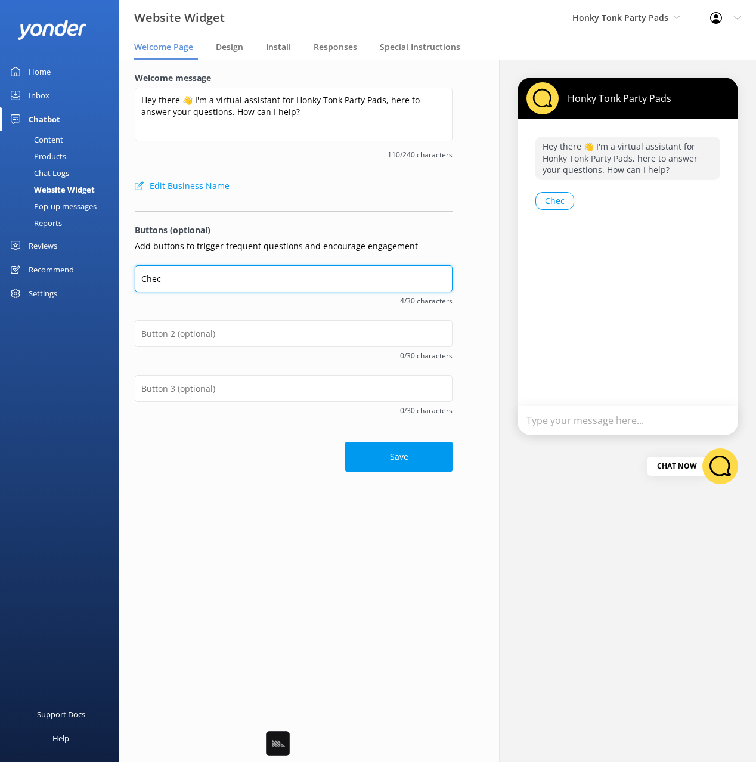
type input "Check Availability"
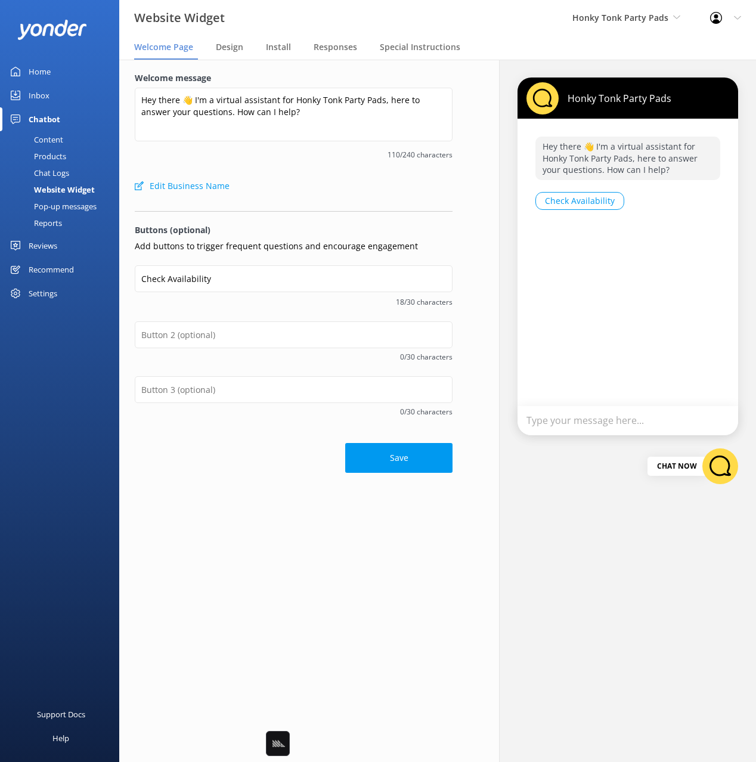
click at [355, 304] on span "18/30 characters" at bounding box center [294, 301] width 318 height 11
click at [233, 395] on input "text" at bounding box center [294, 389] width 318 height 27
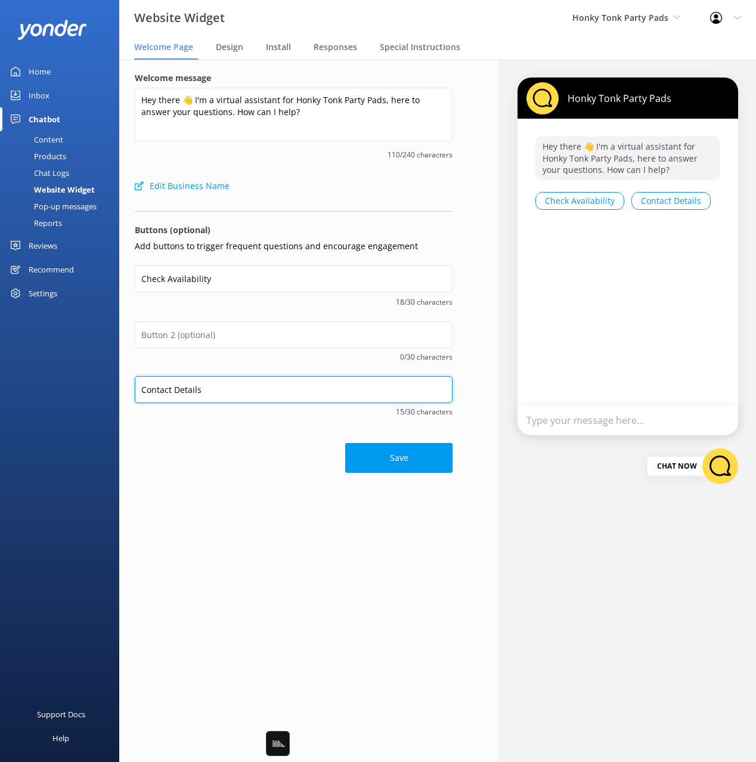
type input "Contact Details"
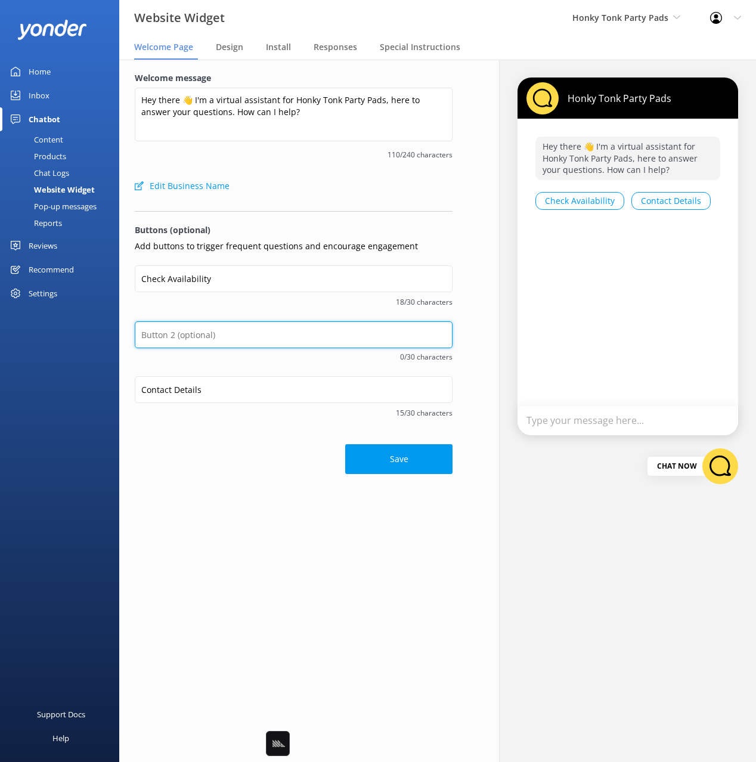
click at [240, 329] on input "text" at bounding box center [294, 334] width 318 height 27
click at [156, 328] on input "Address" at bounding box center [294, 334] width 318 height 27
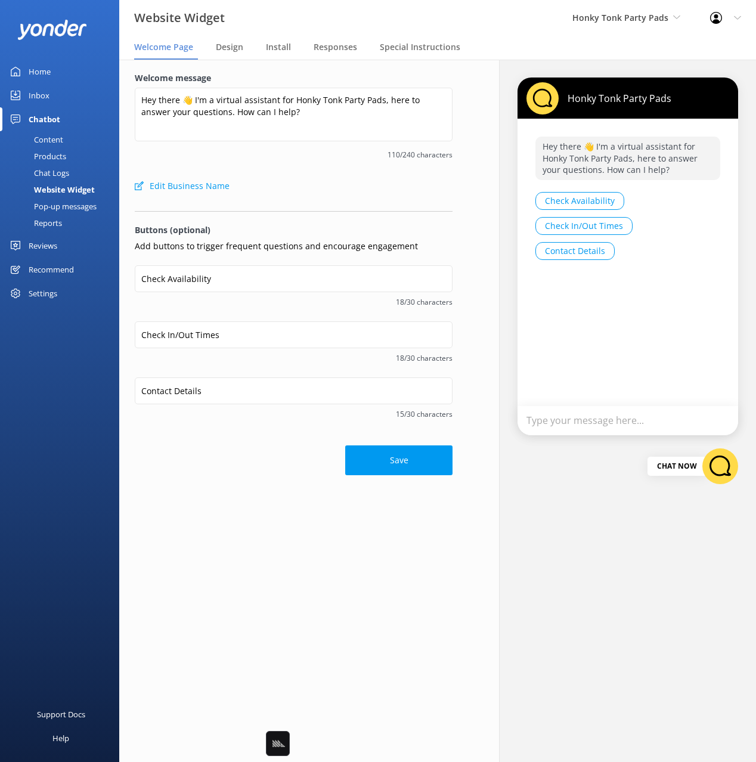
click at [183, 356] on span "18/30 characters" at bounding box center [294, 357] width 318 height 11
drag, startPoint x: 190, startPoint y: 333, endPoint x: 265, endPoint y: 340, distance: 75.5
click at [265, 340] on input "Check In/Out Times" at bounding box center [294, 334] width 318 height 27
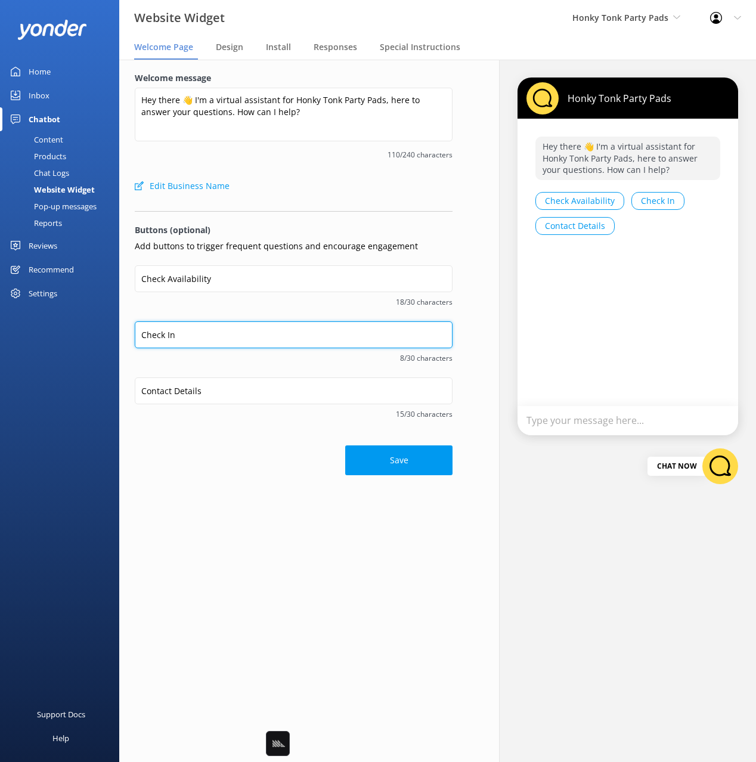
type input "Check In"
click at [265, 311] on div "Check Availability 18/30 characters" at bounding box center [294, 293] width 318 height 56
click at [226, 499] on div "Welcome message Hey there 👋 I'm a virtual assistant for Honky Tonk Party Pads, …" at bounding box center [294, 411] width 380 height 702
click at [410, 465] on button "Save" at bounding box center [398, 460] width 107 height 30
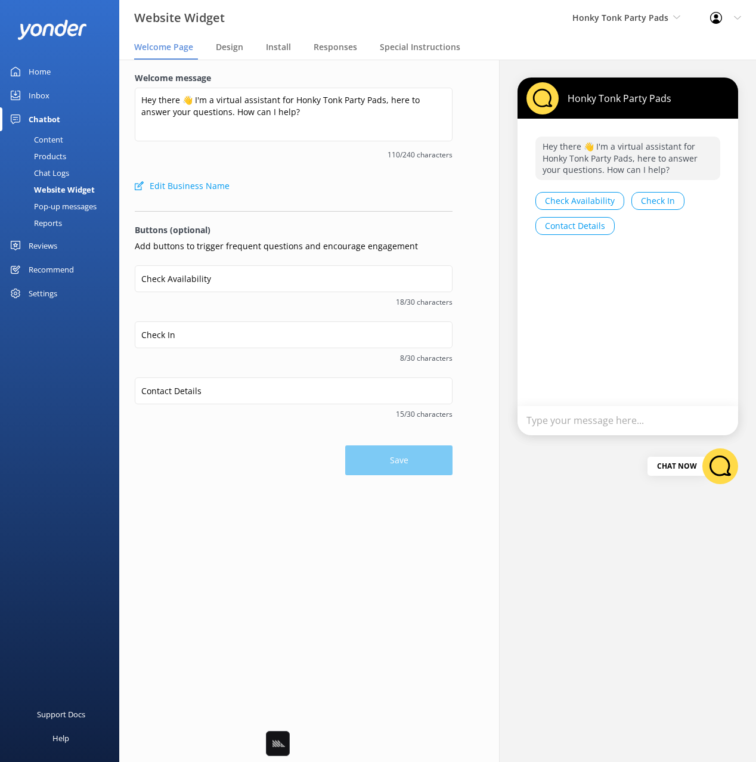
click at [54, 140] on div "Content" at bounding box center [35, 139] width 56 height 17
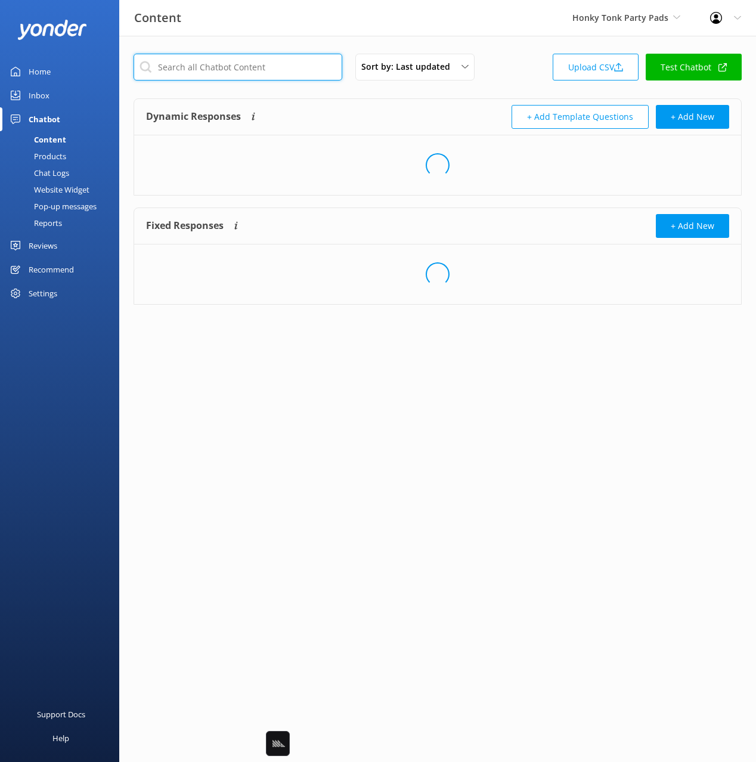
click at [298, 63] on input "text" at bounding box center [238, 67] width 209 height 27
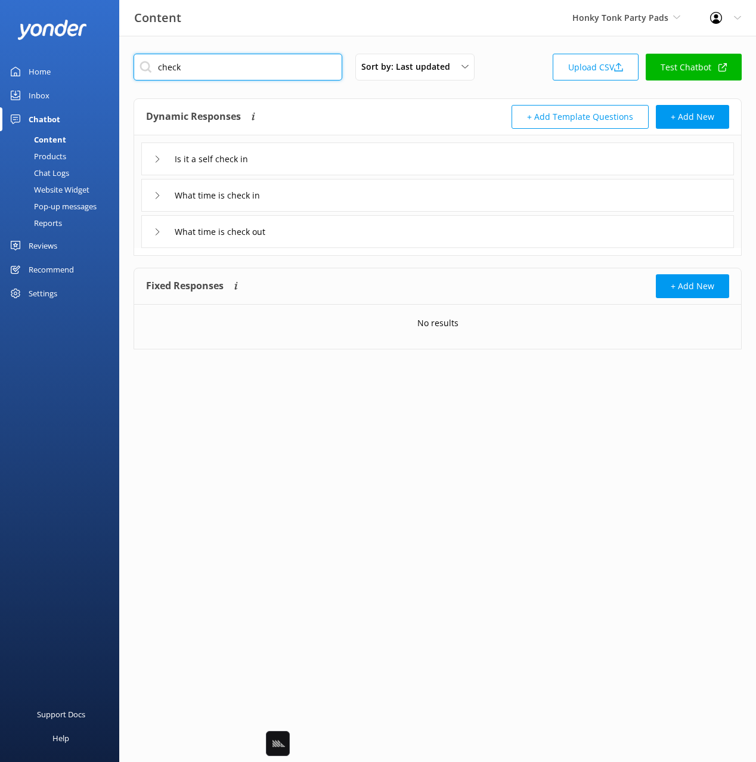
type input "check"
click at [410, 109] on div "Dynamic Responses Dynamic responses rely on the Large Language Model to create …" at bounding box center [292, 117] width 292 height 24
click at [376, 160] on div "Is it a self check in" at bounding box center [437, 159] width 593 height 33
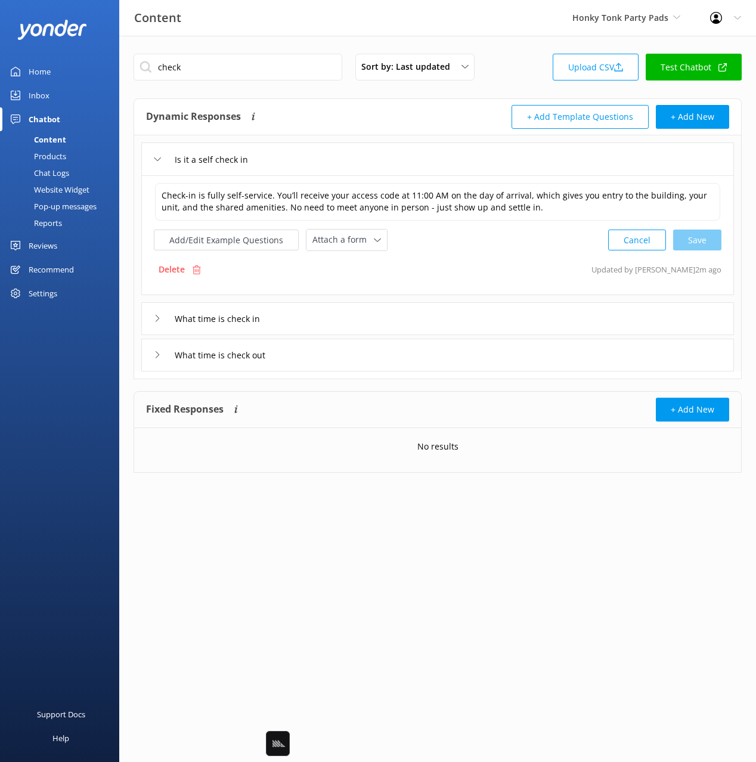
click at [425, 317] on div "What time is check in" at bounding box center [437, 318] width 593 height 33
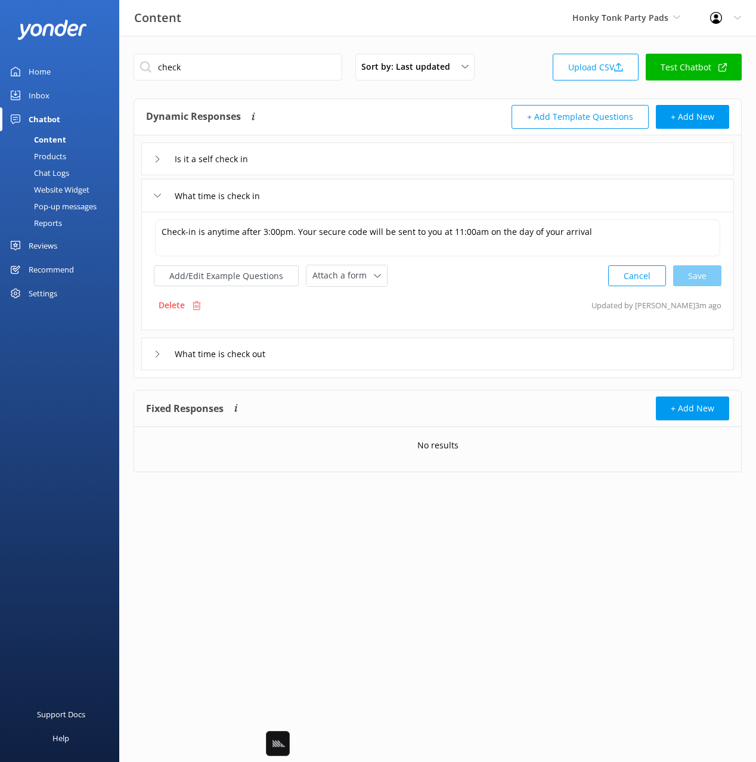
click at [366, 171] on div "Is it a self check in" at bounding box center [437, 159] width 593 height 33
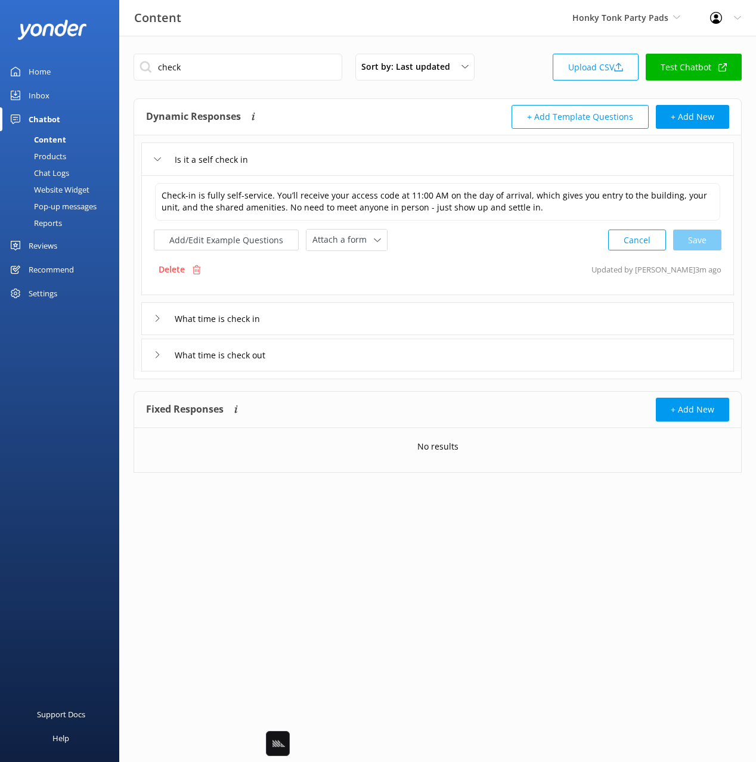
click at [368, 106] on div "Dynamic Responses Dynamic responses rely on the Large Language Model to create …" at bounding box center [292, 117] width 292 height 24
click at [41, 172] on div "Chat Logs" at bounding box center [38, 173] width 62 height 17
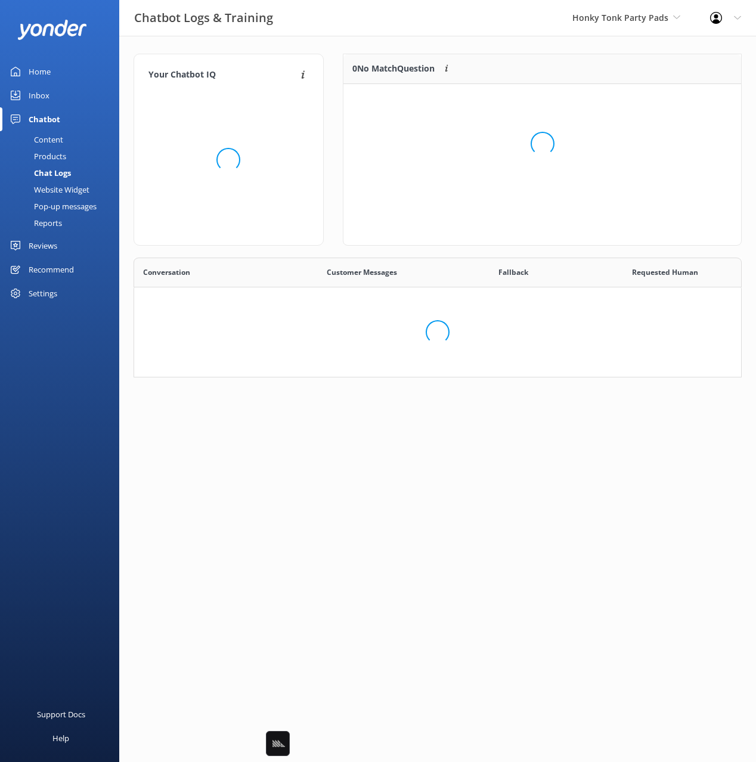
scroll to position [120, 608]
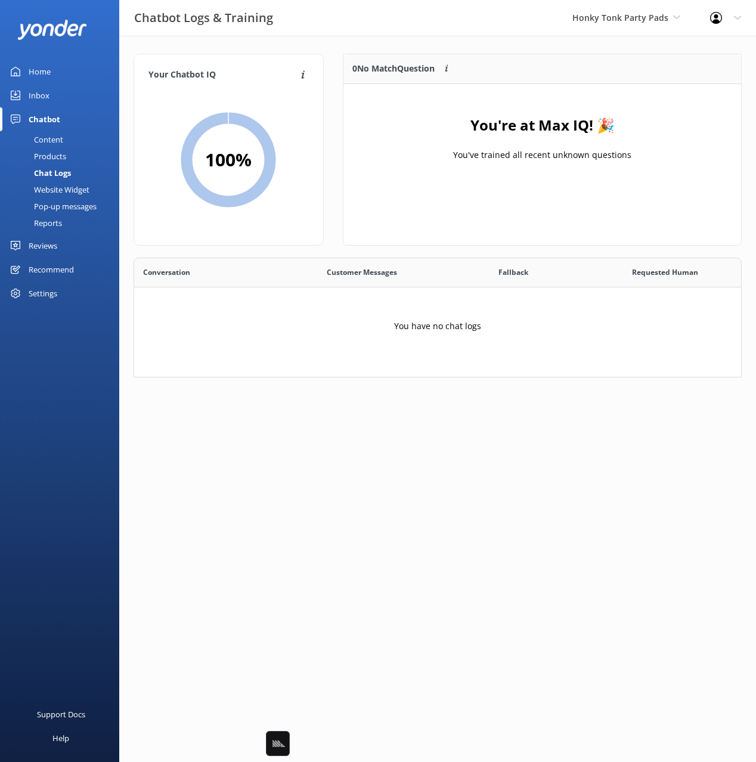
click at [79, 188] on div "Website Widget" at bounding box center [48, 189] width 82 height 17
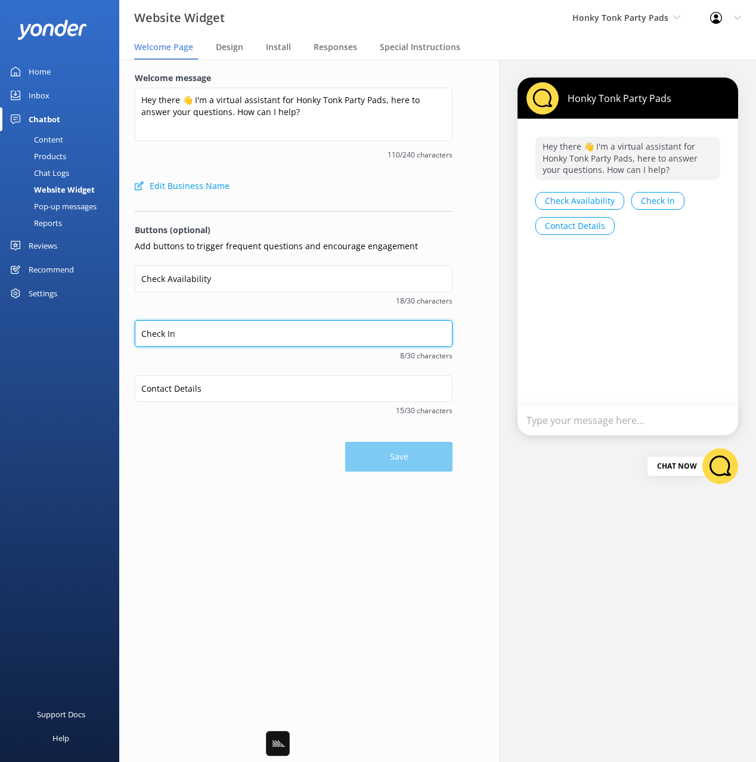
click at [144, 335] on input "Check In" at bounding box center [294, 333] width 318 height 27
type input "Self Check In"
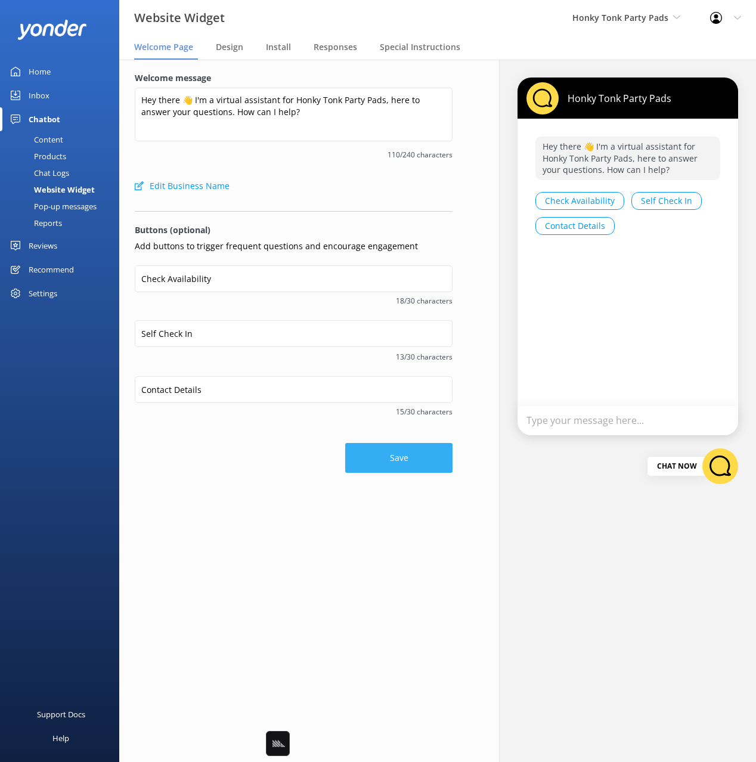
click at [383, 456] on button "Save" at bounding box center [398, 458] width 107 height 30
click at [277, 193] on div "Edit Business Name" at bounding box center [294, 186] width 318 height 24
click at [44, 135] on div "Content" at bounding box center [35, 139] width 56 height 17
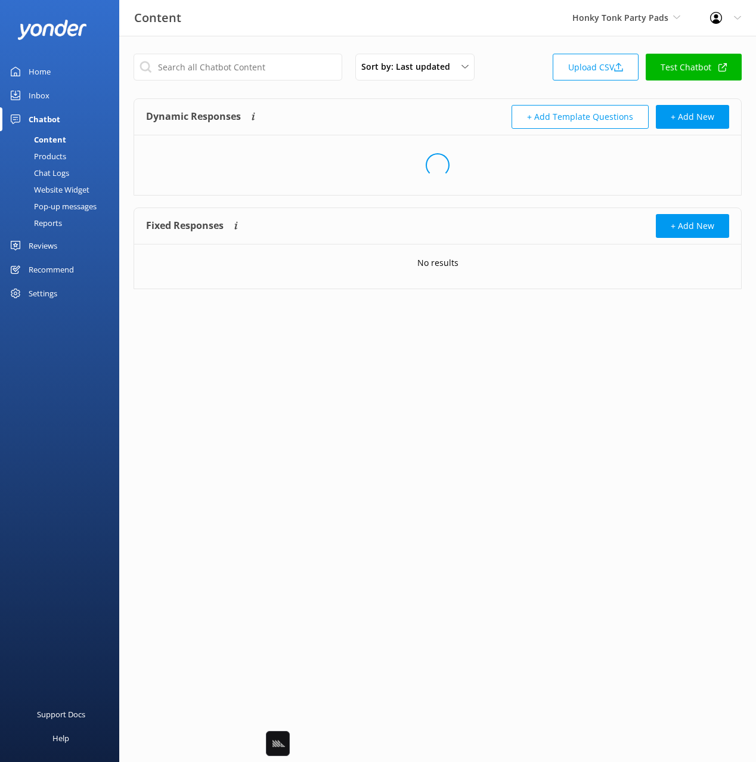
drag, startPoint x: 501, startPoint y: 70, endPoint x: 543, endPoint y: 66, distance: 41.4
click at [502, 70] on div "Sort by: Last updated Title Last updated Upload CSV Test Chatbot" at bounding box center [438, 71] width 608 height 34
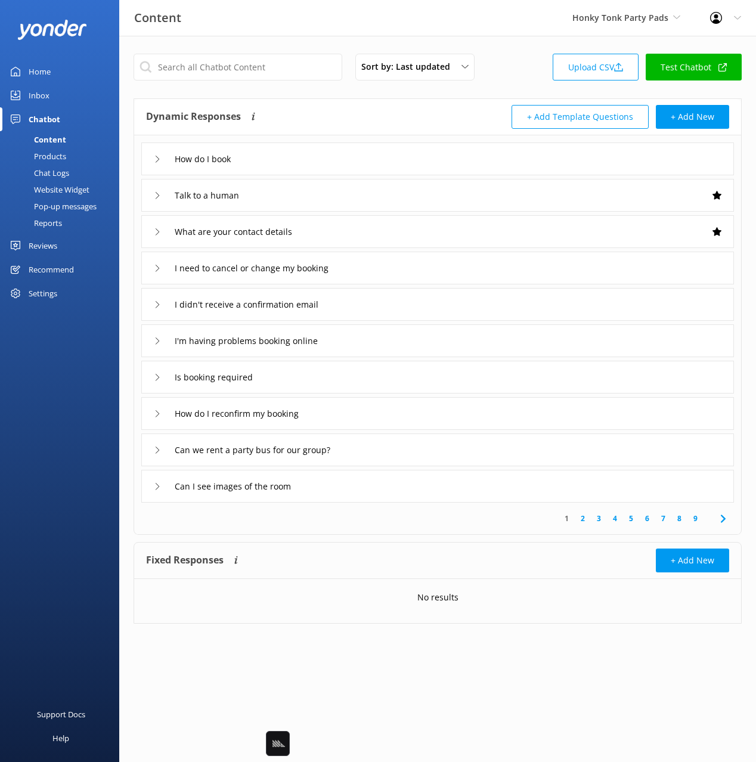
click at [720, 68] on icon at bounding box center [723, 67] width 8 height 8
drag, startPoint x: 549, startPoint y: 39, endPoint x: 296, endPoint y: 160, distance: 279.8
click at [548, 39] on div "Sort by: Last updated Title Last updated Upload CSV Test Chatbot Dynamic Respon…" at bounding box center [437, 348] width 637 height 624
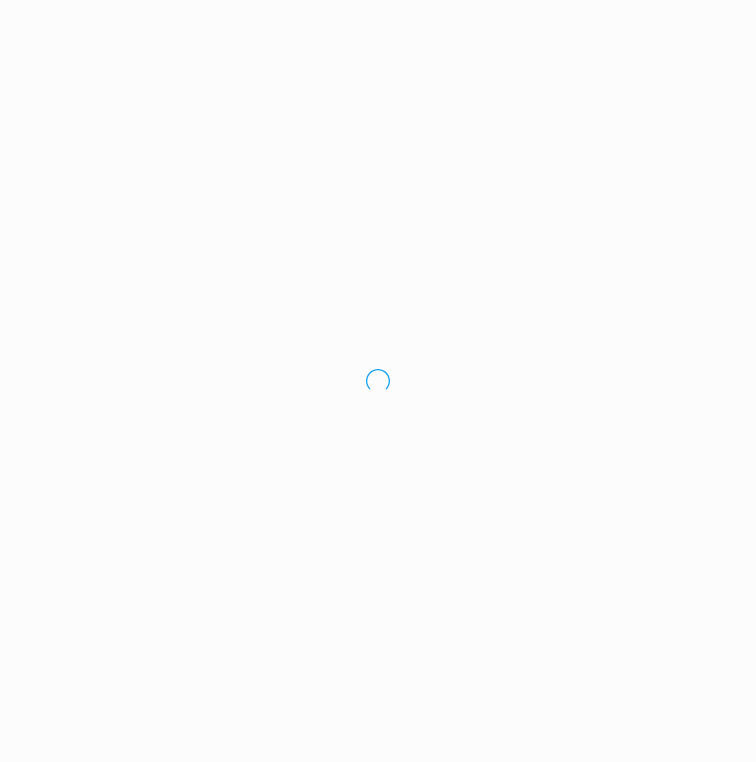
click at [47, 308] on div "Loading.." at bounding box center [378, 381] width 756 height 762
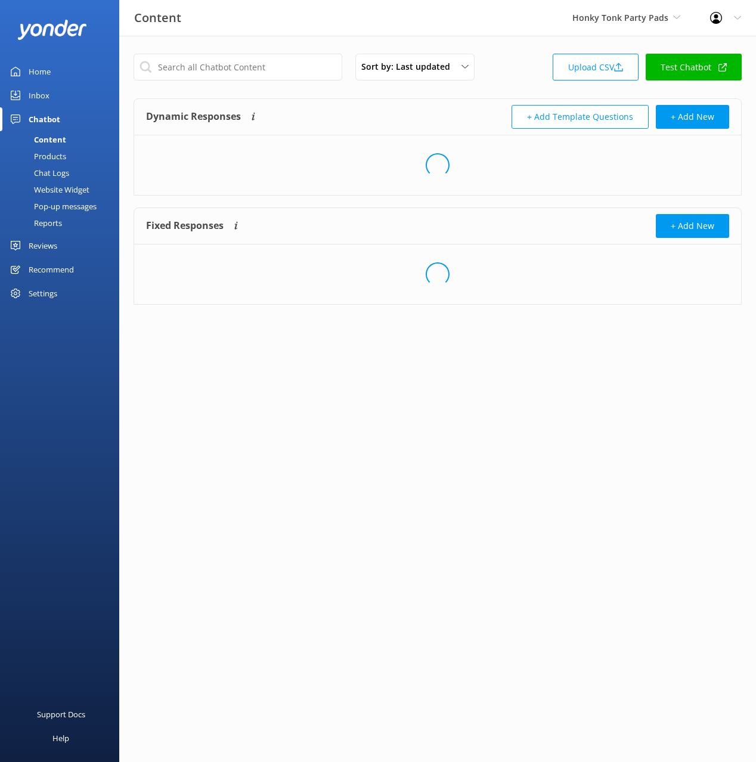
click at [41, 290] on div "Settings" at bounding box center [43, 293] width 29 height 24
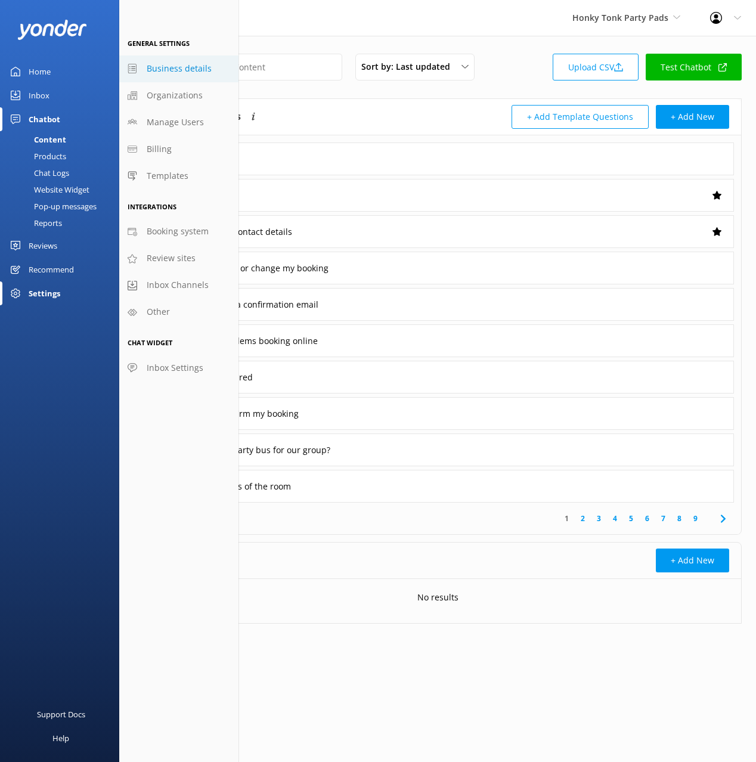
click at [166, 65] on span "Business details" at bounding box center [179, 68] width 65 height 13
select select "America/Chicago"
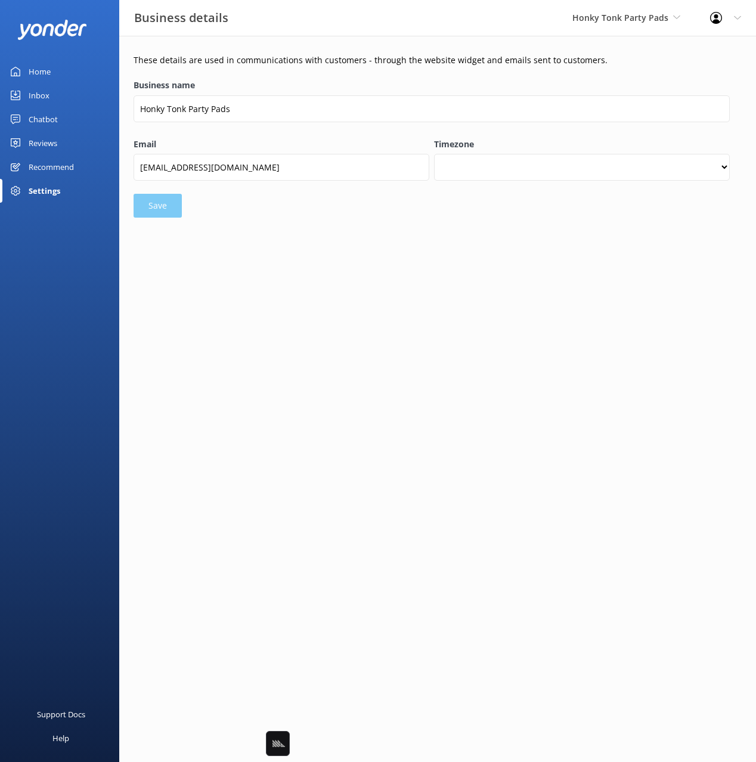
click at [61, 188] on div "Settings" at bounding box center [59, 191] width 119 height 24
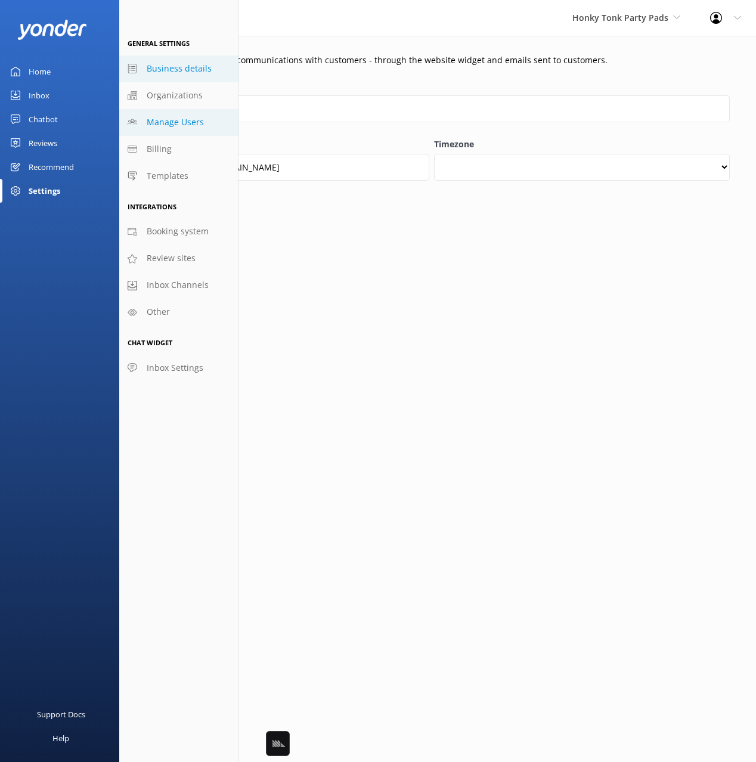
click at [187, 123] on span "Manage Users" at bounding box center [175, 122] width 57 height 13
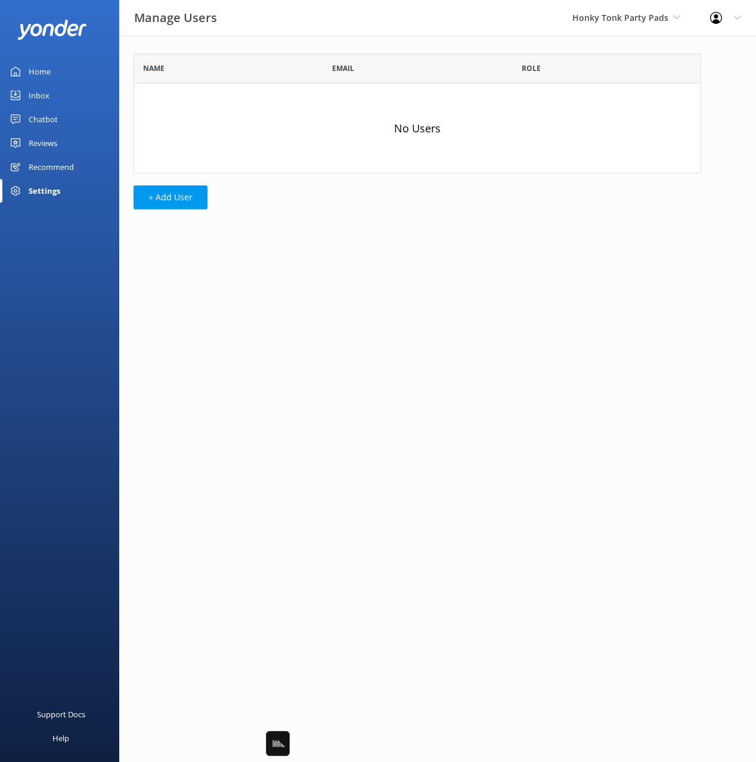
scroll to position [120, 568]
drag, startPoint x: 332, startPoint y: 226, endPoint x: 283, endPoint y: 215, distance: 50.1
click at [324, 224] on div "Name Email Role No Users + Add User" at bounding box center [417, 134] width 596 height 197
click at [185, 202] on button "+ Add User" at bounding box center [171, 197] width 74 height 24
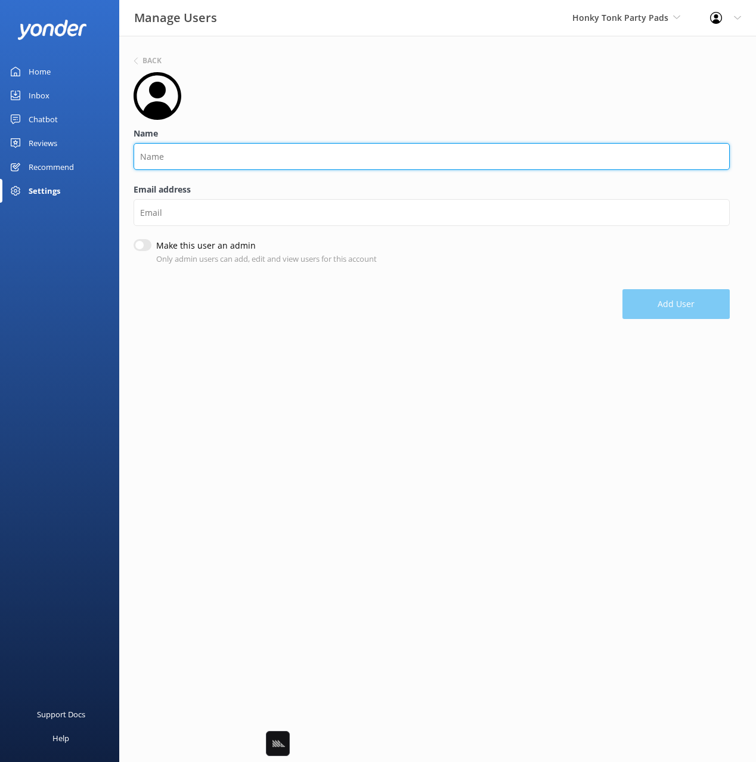
click at [216, 157] on input "Name" at bounding box center [432, 156] width 596 height 27
type input "Grant"
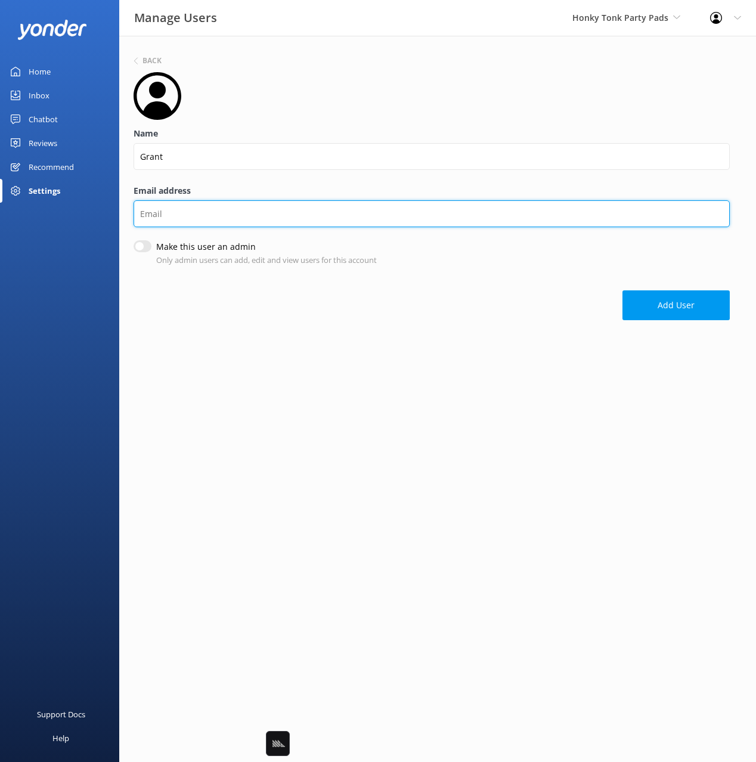
paste input "grant@honkytonkparty.com"
type input "grant@honkytonkparty.com"
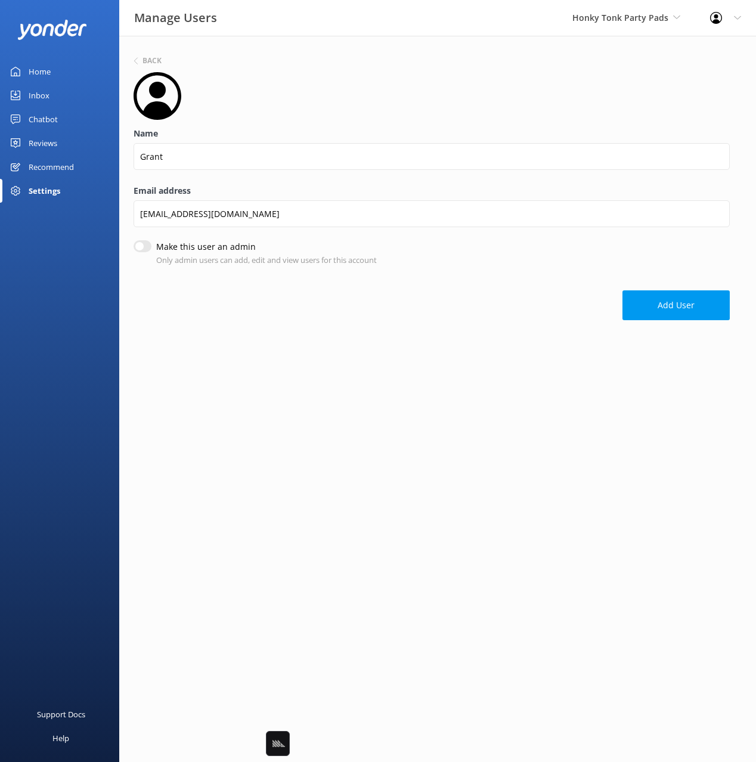
click at [147, 254] on div "Make this user an admin Only admin users can add, edit and view users for this …" at bounding box center [432, 253] width 596 height 26
click at [142, 243] on input "Make this user an admin" at bounding box center [143, 247] width 18 height 12
checkbox input "true"
click at [704, 301] on button "Add User" at bounding box center [676, 307] width 107 height 30
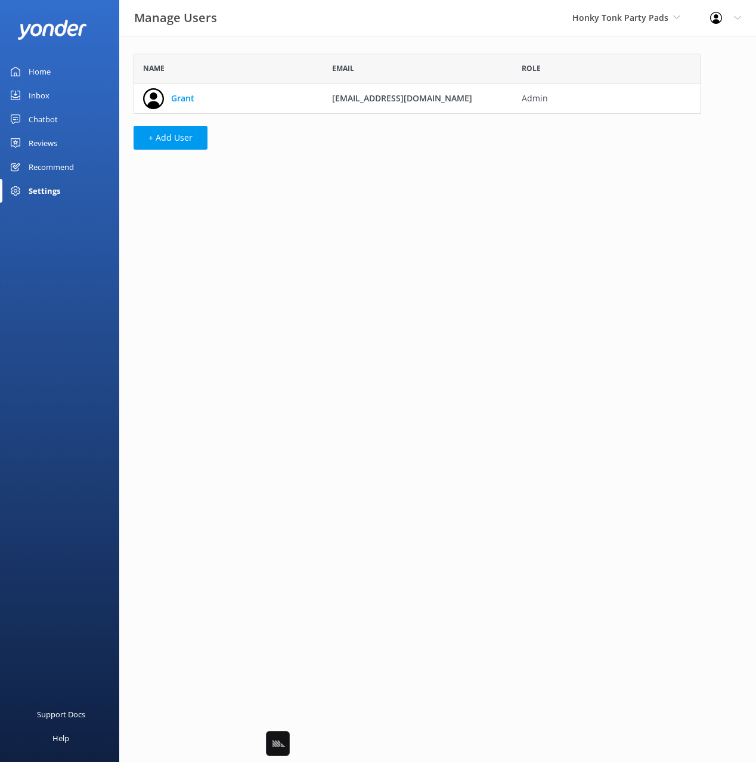
scroll to position [60, 568]
drag, startPoint x: 36, startPoint y: 69, endPoint x: 111, endPoint y: 71, distance: 74.6
click at [36, 69] on div "Home" at bounding box center [40, 72] width 22 height 24
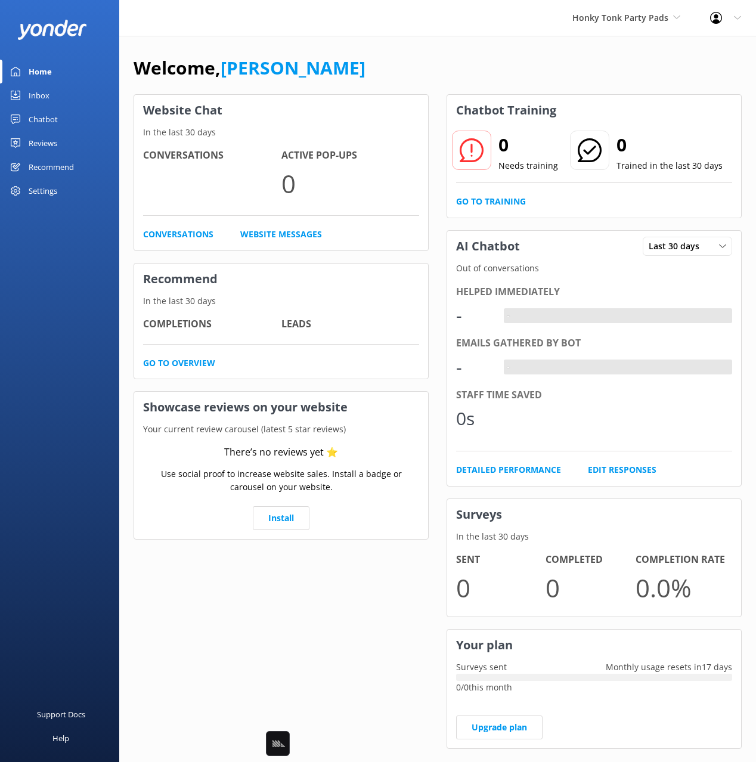
drag, startPoint x: 404, startPoint y: 80, endPoint x: 275, endPoint y: 13, distance: 145.6
click at [404, 80] on div "Welcome, Mikayla" at bounding box center [438, 74] width 608 height 41
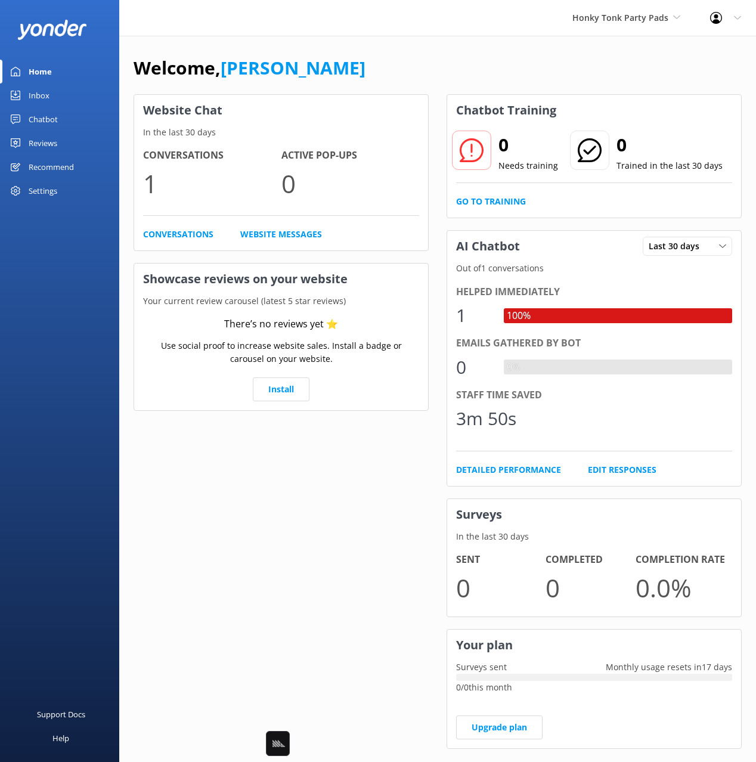
click at [457, 79] on div "Welcome, Mikayla" at bounding box center [438, 74] width 608 height 41
click at [27, 122] on link "Chatbot" at bounding box center [59, 119] width 119 height 24
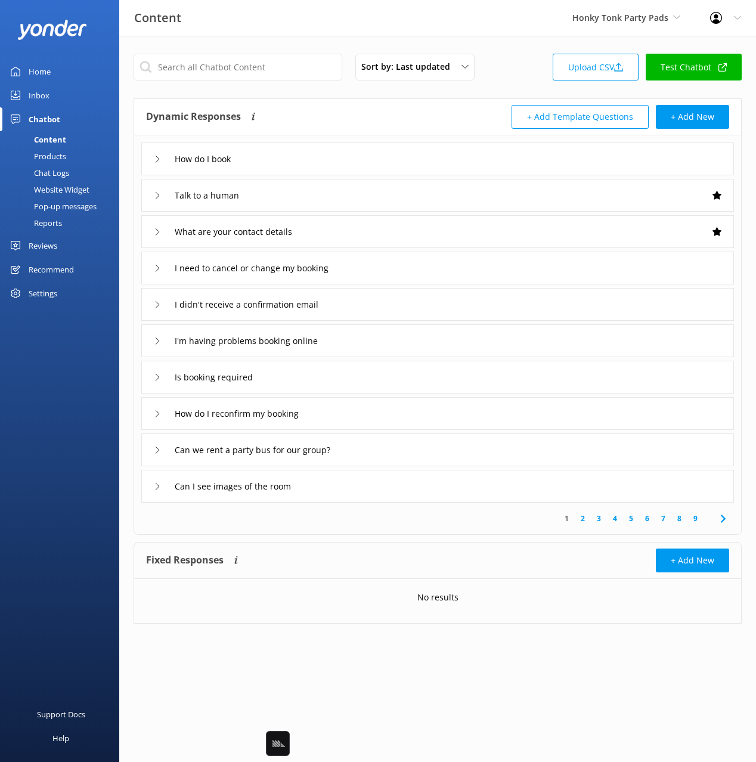
drag, startPoint x: 66, startPoint y: 187, endPoint x: 101, endPoint y: 171, distance: 38.7
click at [66, 187] on div "Website Widget" at bounding box center [48, 189] width 82 height 17
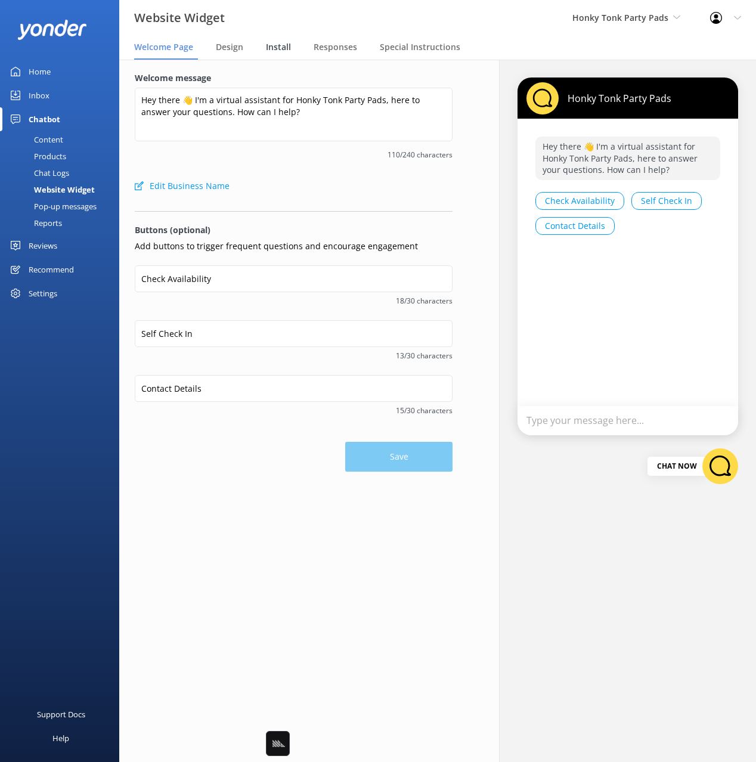
click at [267, 52] on span "Install" at bounding box center [278, 47] width 25 height 12
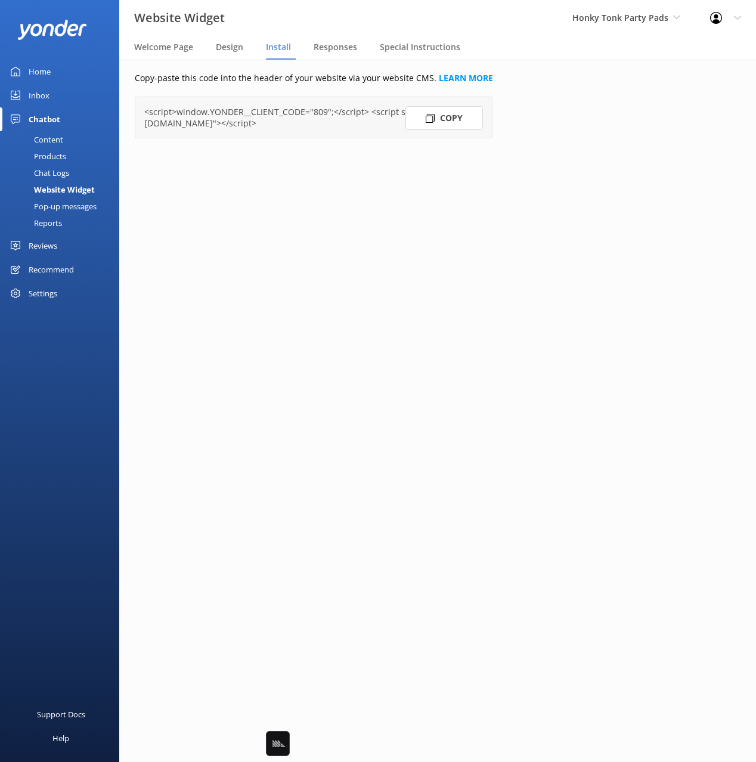
click at [445, 119] on button "Copy" at bounding box center [444, 118] width 78 height 24
click at [555, 29] on div "Website Widget Honky Tonk Party Pads Black Cat Cruises Banff Airporter Internat…" at bounding box center [378, 18] width 756 height 36
click at [45, 301] on div "Settings" at bounding box center [43, 293] width 29 height 24
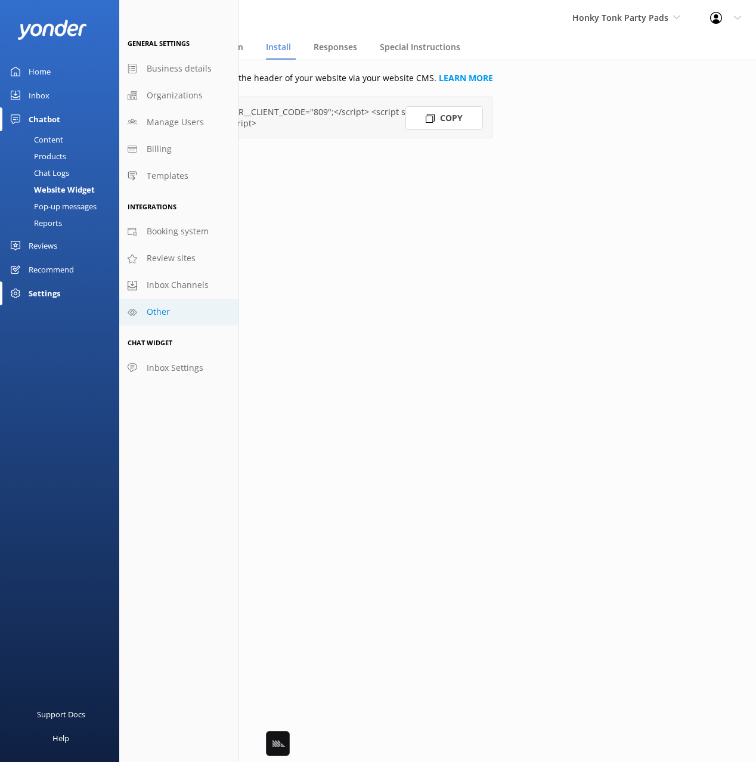
click at [178, 304] on link "Other" at bounding box center [178, 312] width 119 height 27
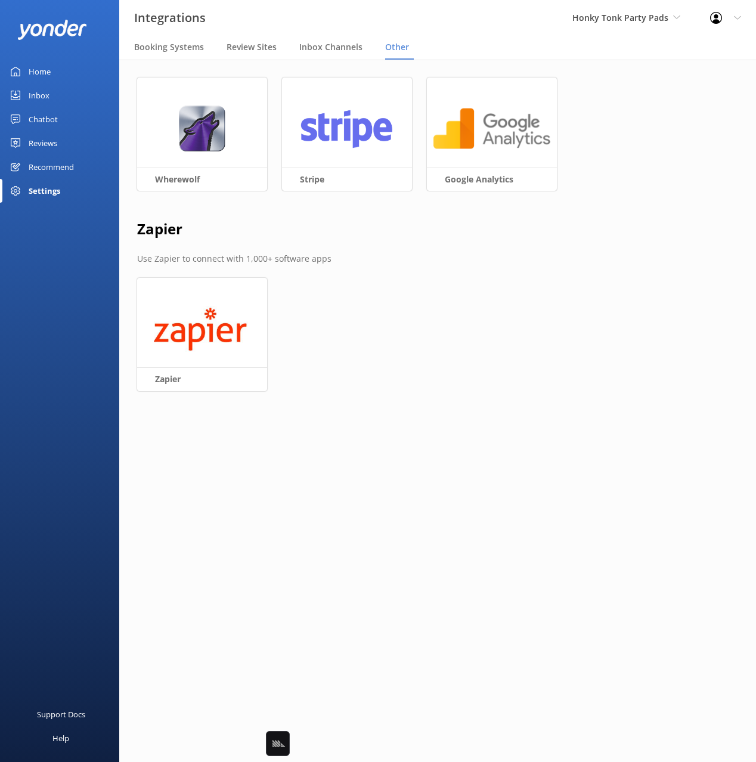
click at [330, 236] on h2 "Zapier" at bounding box center [437, 229] width 601 height 23
click at [309, 51] on span "Inbox Channels" at bounding box center [330, 47] width 63 height 12
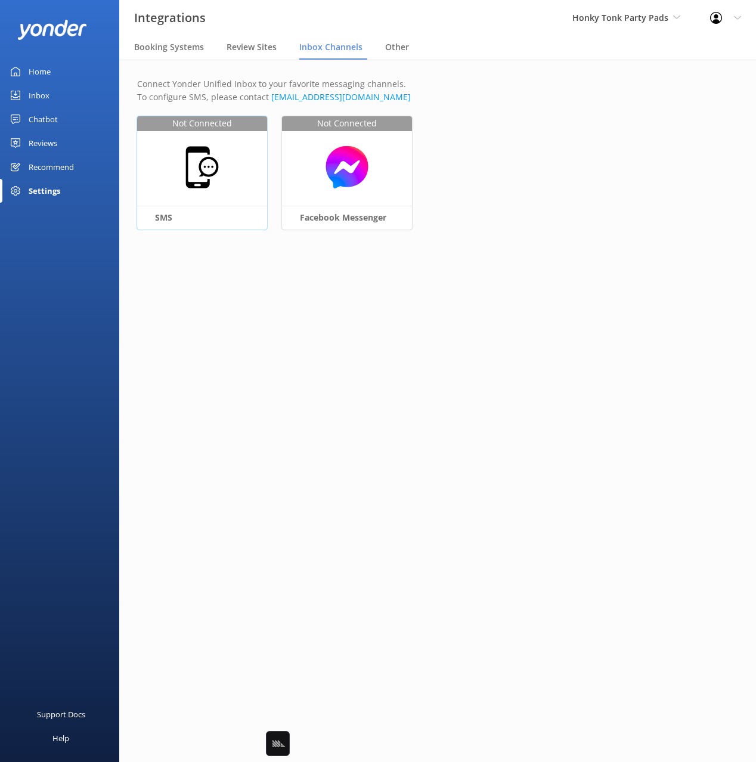
click at [205, 171] on img at bounding box center [202, 167] width 46 height 46
select select "US"
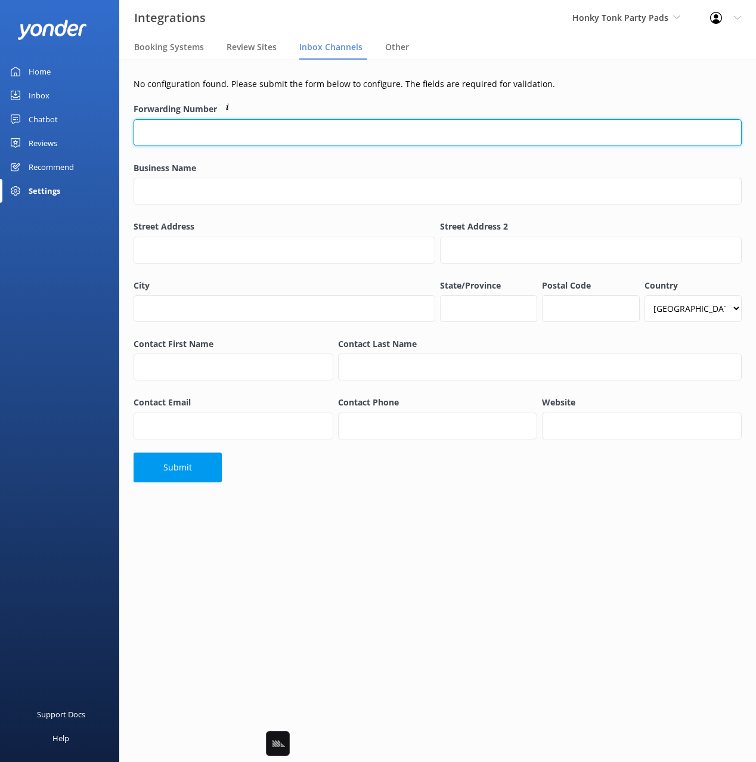
click at [313, 135] on input "Forwarding Number" at bounding box center [438, 132] width 608 height 27
click at [278, 132] on input "Forwarding Number" at bounding box center [438, 132] width 608 height 27
click at [278, 131] on input "Forwarding Number" at bounding box center [438, 132] width 608 height 27
paste input "tel:8337829626"
drag, startPoint x: 152, startPoint y: 132, endPoint x: 115, endPoint y: 129, distance: 37.0
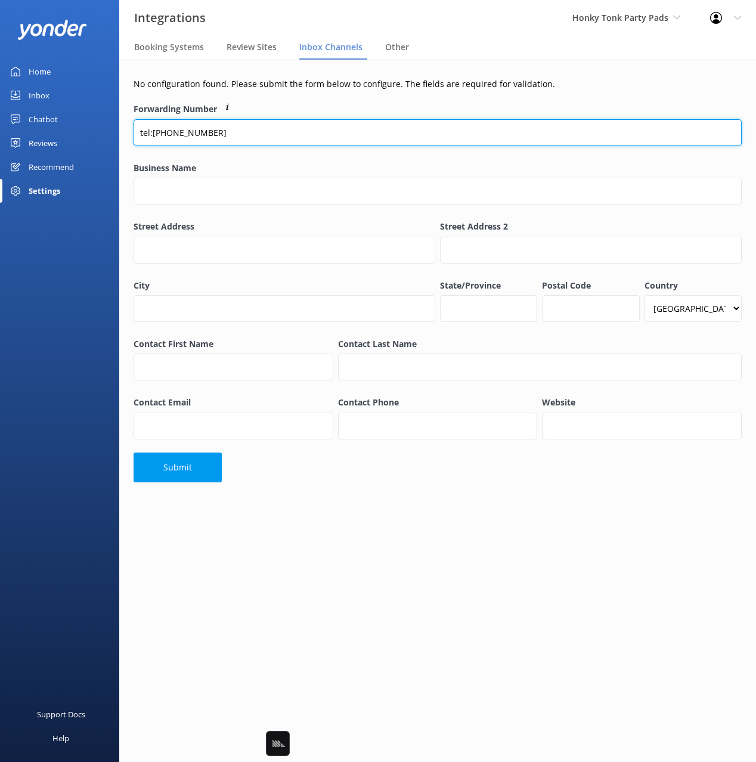
click at [115, 129] on div "Integrations Honky Tonk Party Pads Black Cat Cruises Banff Airporter Internatio…" at bounding box center [378, 411] width 756 height 702
drag, startPoint x: 212, startPoint y: 126, endPoint x: 218, endPoint y: 124, distance: 6.8
click at [212, 126] on input "8337829626" at bounding box center [438, 132] width 608 height 27
type input "8337829626"
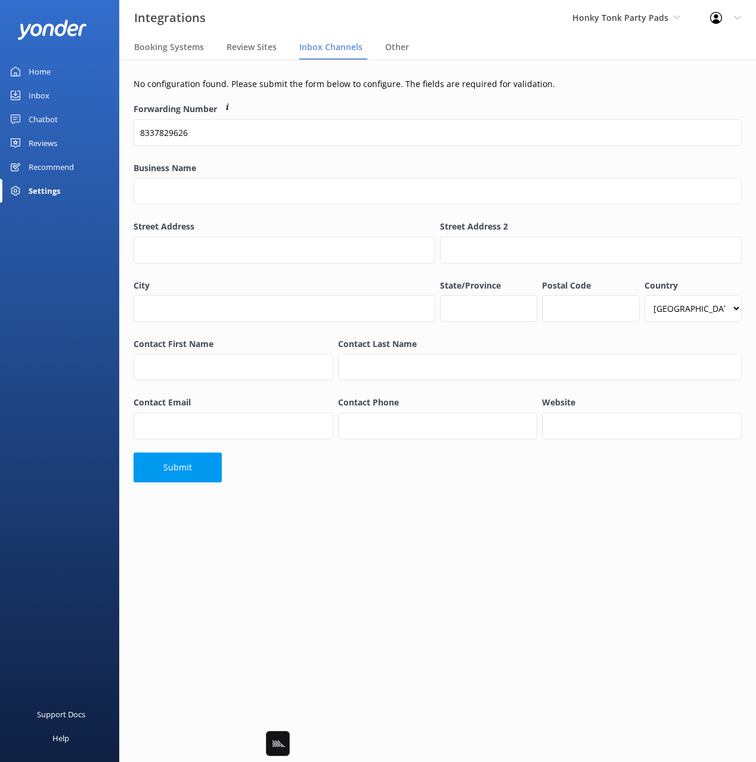
click at [276, 101] on div "Forwarding Number 8337829626" at bounding box center [437, 130] width 613 height 61
click at [178, 177] on div "Business Name" at bounding box center [438, 190] width 608 height 56
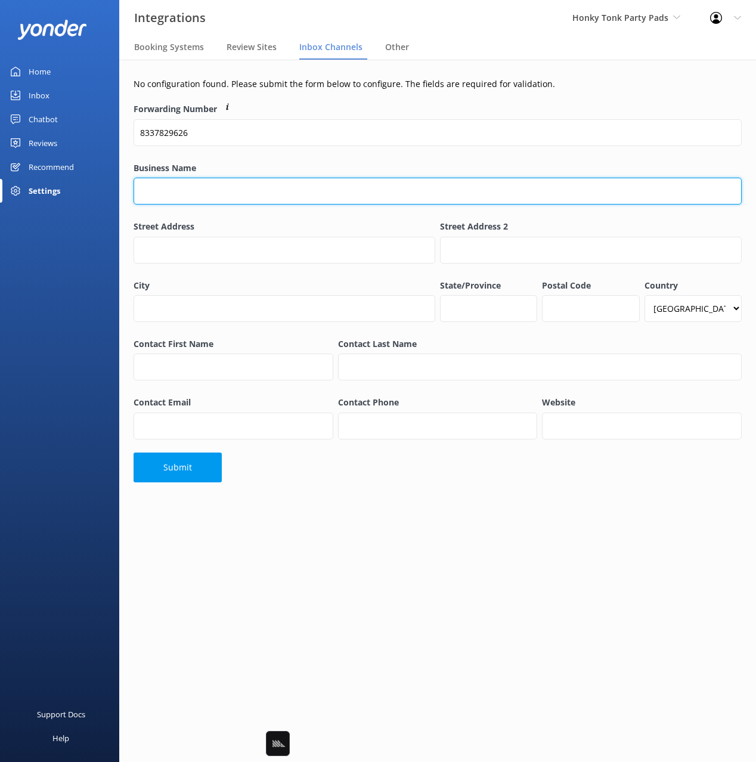
click at [181, 185] on input "Business Name" at bounding box center [438, 191] width 608 height 27
type input "Honky Tonk Party Pads"
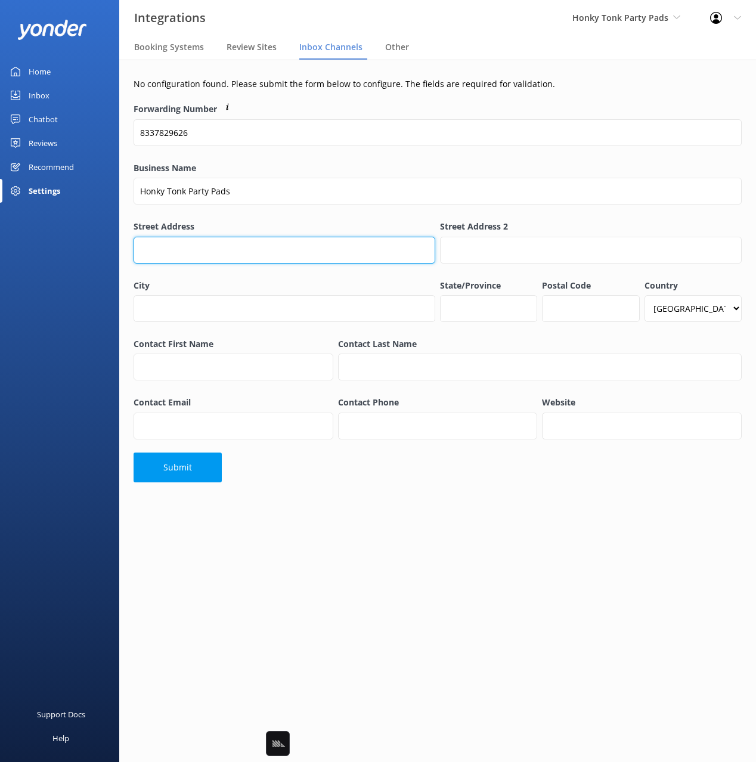
click at [306, 253] on input "Street Address" at bounding box center [285, 250] width 302 height 27
paste input "303 31st Ave N,"
type input "303 31st Ave N"
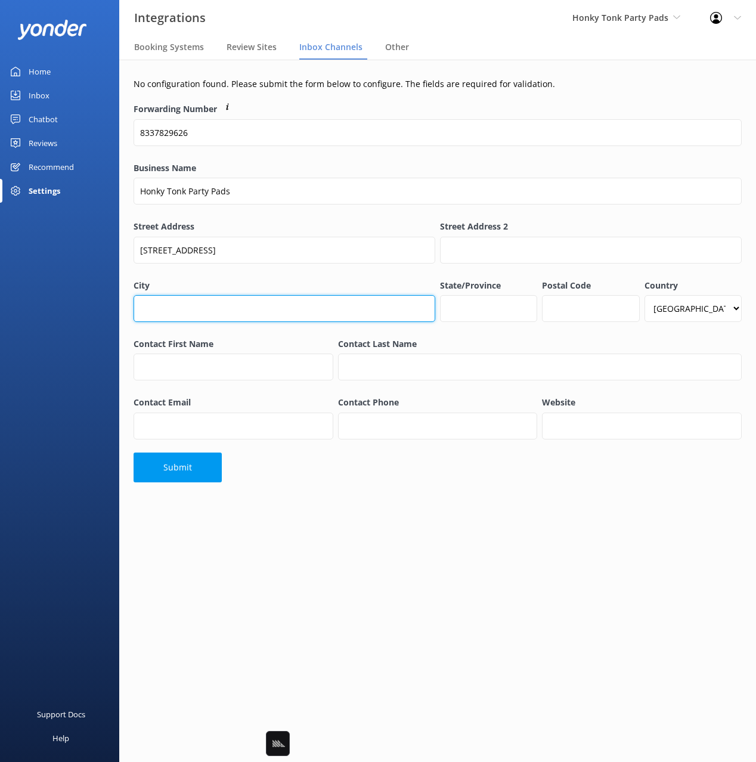
click at [206, 301] on input "City" at bounding box center [285, 308] width 302 height 27
type input "Nashville"
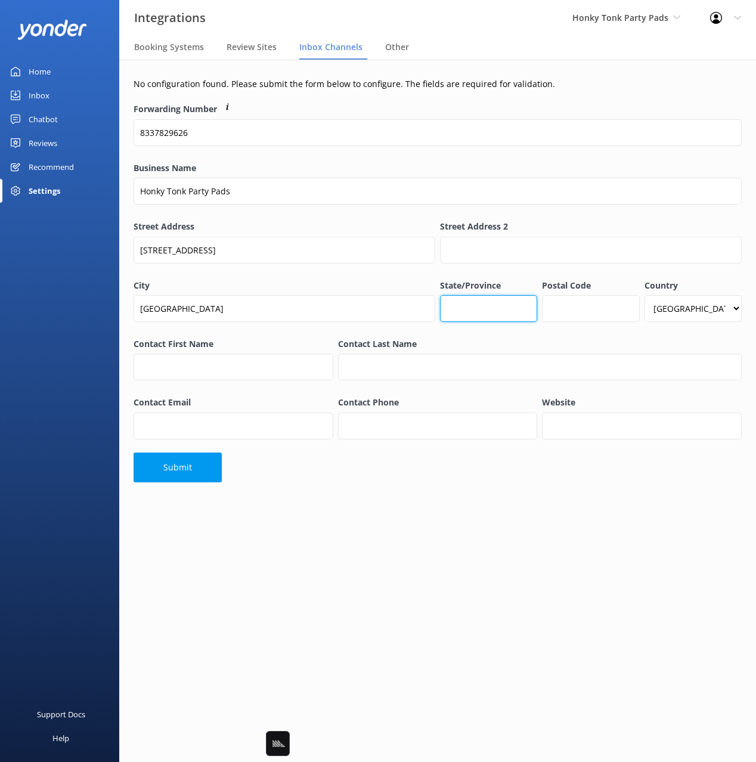
click at [492, 308] on input "State/Province" at bounding box center [488, 308] width 97 height 27
type input "TN"
click at [596, 308] on input "Postal Code" at bounding box center [590, 308] width 97 height 27
type input "37203"
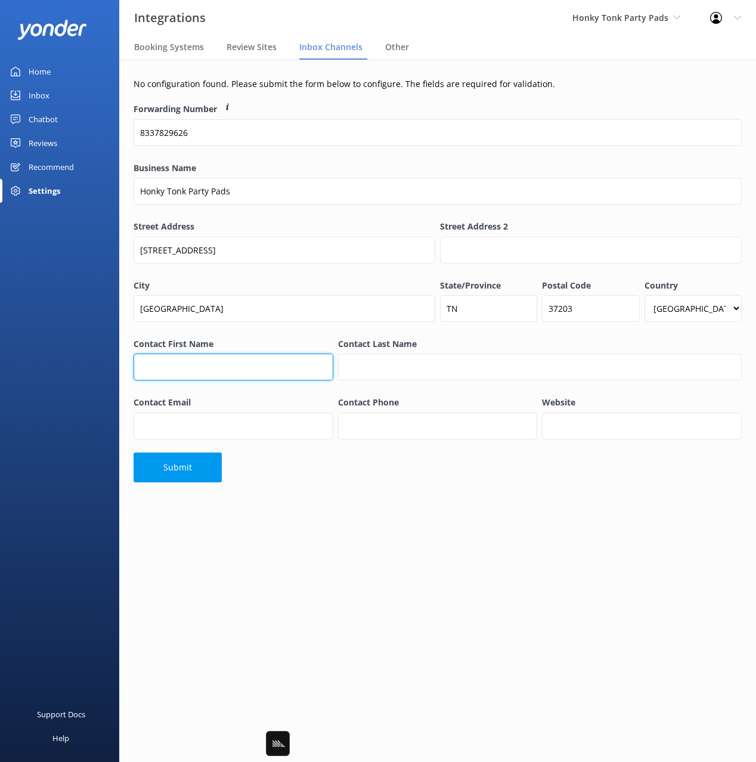
click at [209, 363] on input "Contact First Name" at bounding box center [234, 367] width 200 height 27
type input "Grant"
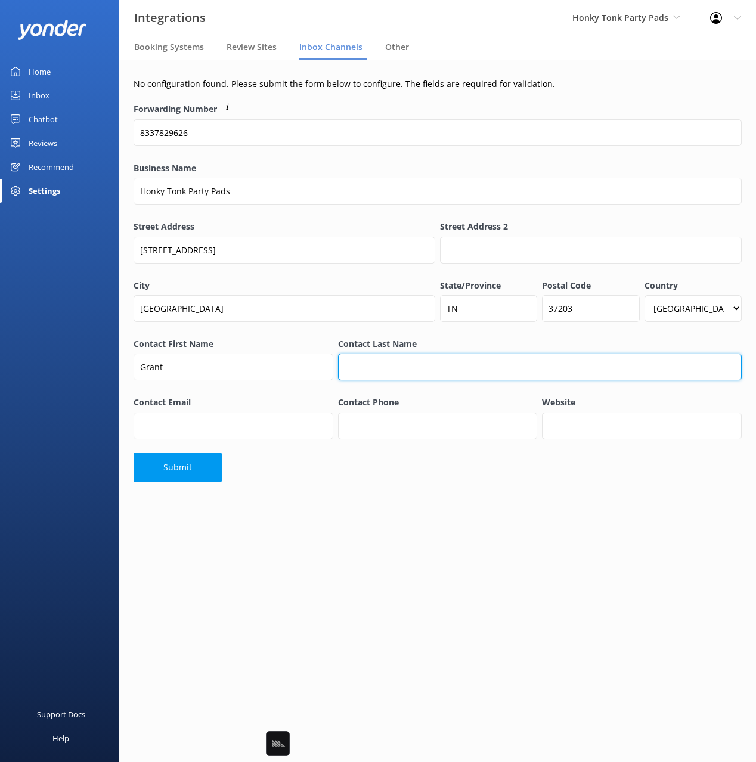
click at [402, 359] on input "Contact Last Name" at bounding box center [540, 367] width 404 height 27
paste input "Rosenblatt"
type input "Rosenblatt"
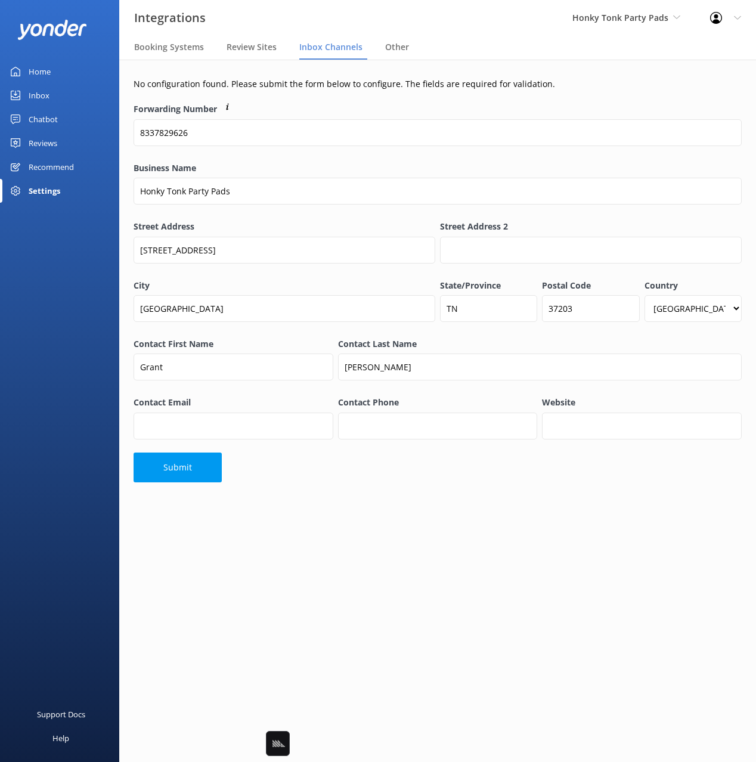
drag, startPoint x: 380, startPoint y: 493, endPoint x: 307, endPoint y: 451, distance: 84.1
click at [379, 493] on div "No configuration found. Please submit the form below to configure. The fields a…" at bounding box center [437, 283] width 637 height 447
click at [278, 439] on input "Contact Email" at bounding box center [234, 426] width 200 height 27
paste input "stays@musiccitymagnolia.com"
type input "stays@musiccitymagnolia.com"
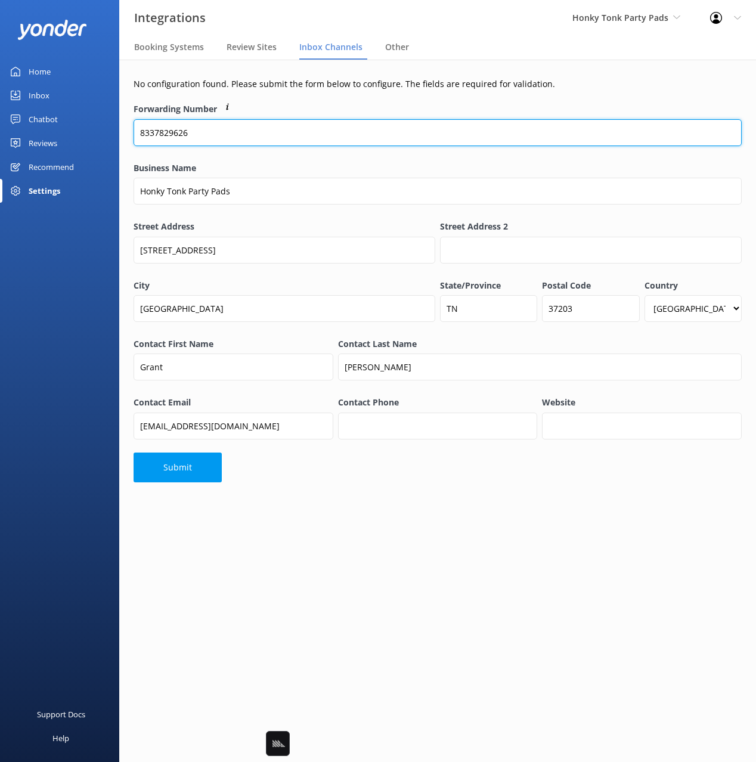
click at [162, 133] on input "8337829626" at bounding box center [438, 132] width 608 height 27
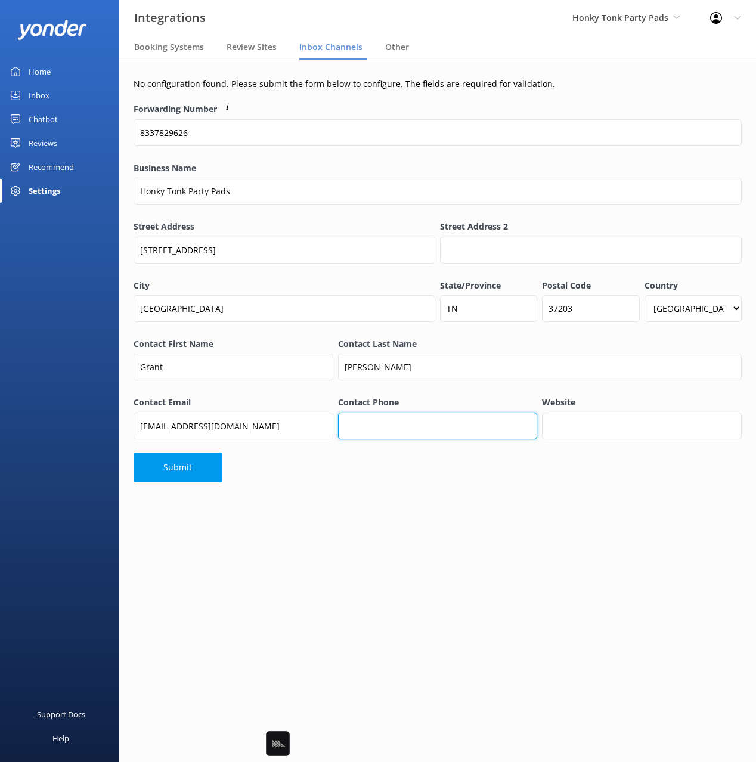
click at [387, 426] on input "Contact Phone" at bounding box center [438, 426] width 200 height 27
paste input "8337829626"
type input "8337829626"
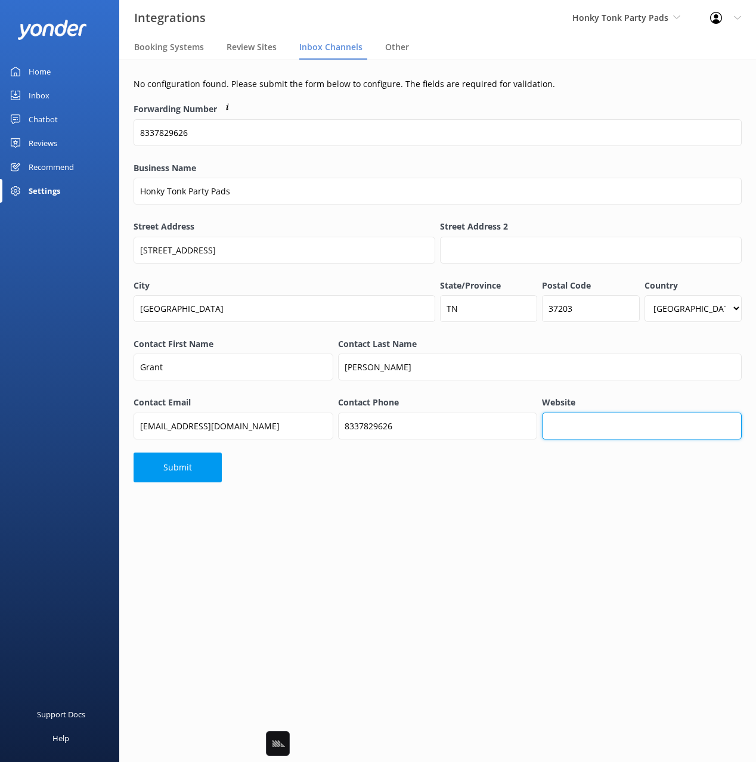
drag, startPoint x: 628, startPoint y: 421, endPoint x: 621, endPoint y: 428, distance: 10.2
click at [628, 421] on input "Website" at bounding box center [642, 426] width 200 height 27
click at [594, 420] on input "Website" at bounding box center [642, 426] width 200 height 27
paste input "https://honkytonkpartypads.com/contact/"
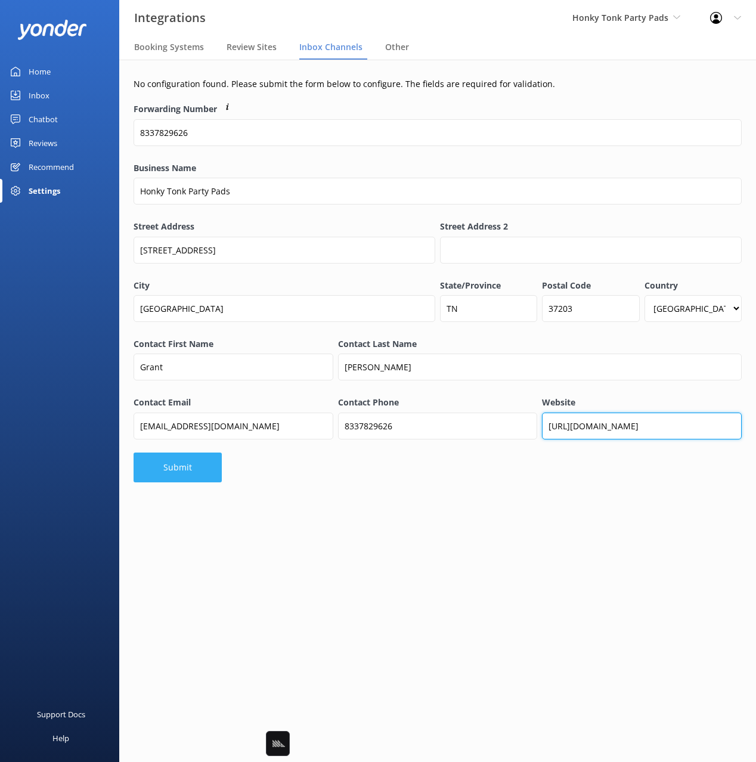
type input "https://honkytonkpartypads.com/"
drag, startPoint x: 188, startPoint y: 470, endPoint x: 224, endPoint y: 483, distance: 38.7
click at [188, 470] on button "Submit" at bounding box center [178, 468] width 88 height 30
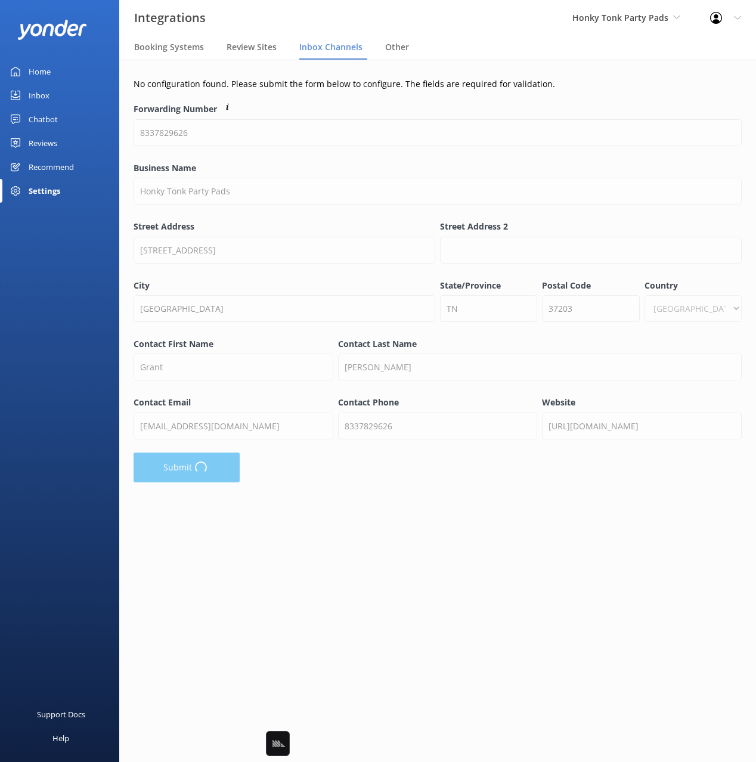
drag, startPoint x: 597, startPoint y: 96, endPoint x: 660, endPoint y: 143, distance: 78.0
click at [597, 95] on div "No configuration found. Please submit the form below to configure. The fields a…" at bounding box center [437, 283] width 637 height 447
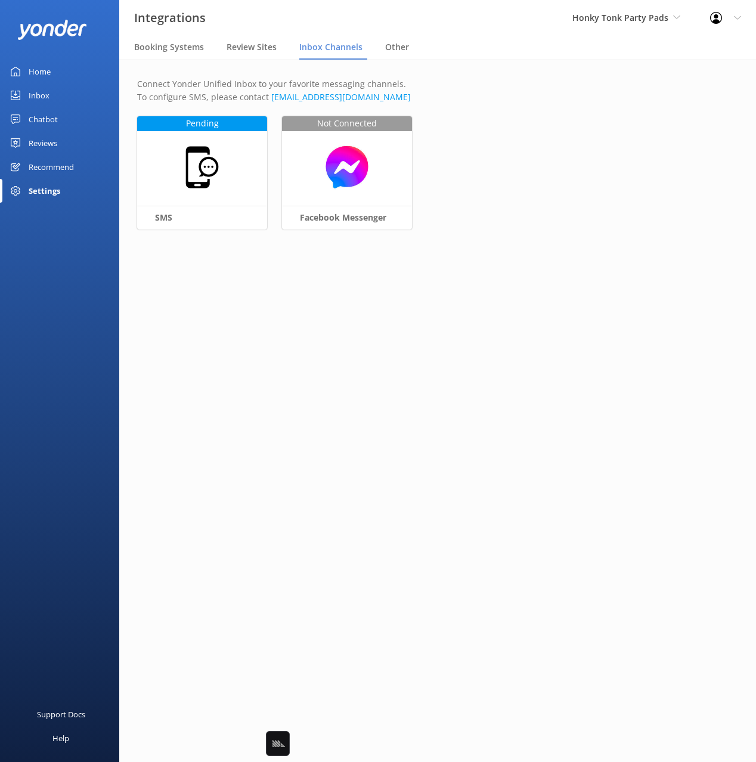
click at [48, 74] on div "Home" at bounding box center [40, 72] width 22 height 24
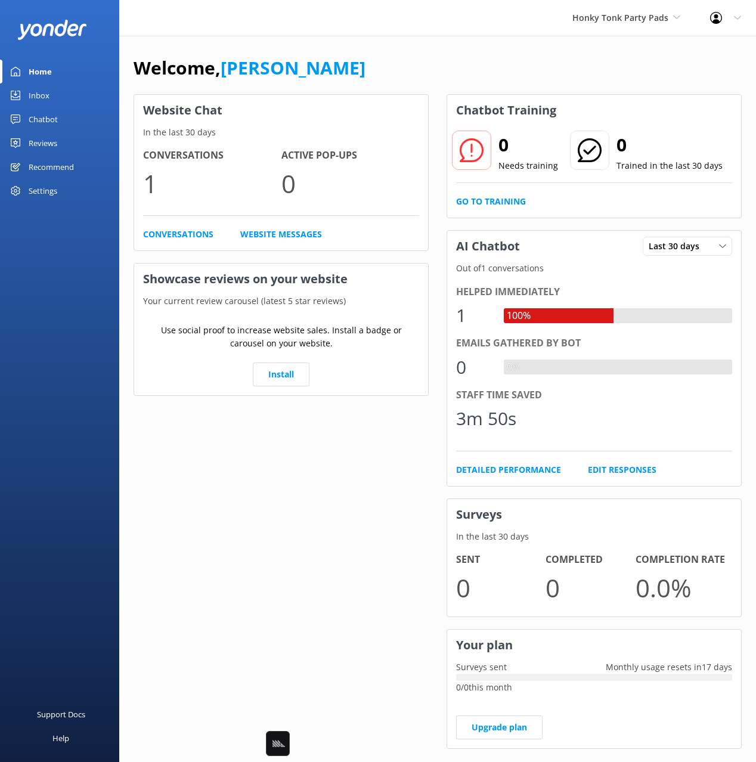
drag, startPoint x: 432, startPoint y: 69, endPoint x: 558, endPoint y: 132, distance: 140.0
click at [432, 69] on div "Welcome, Mikayla" at bounding box center [438, 74] width 608 height 41
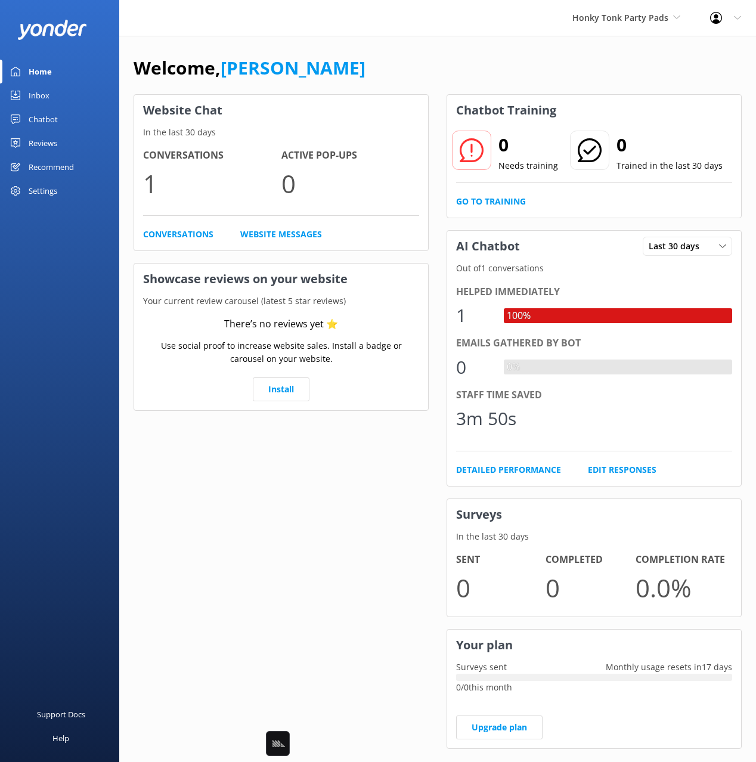
click at [453, 78] on div "Welcome, Mikayla" at bounding box center [438, 74] width 608 height 41
drag, startPoint x: 491, startPoint y: 44, endPoint x: 400, endPoint y: 44, distance: 91.2
click at [490, 44] on div "Welcome, Mikayla Website Chat In the last 30 days Conversations 1 Active Pop-up…" at bounding box center [437, 410] width 637 height 749
click at [397, 44] on div "Welcome, Mikayla Website Chat In the last 30 days Conversations 1 Active Pop-up…" at bounding box center [437, 410] width 637 height 749
